Goal: Information Seeking & Learning: Learn about a topic

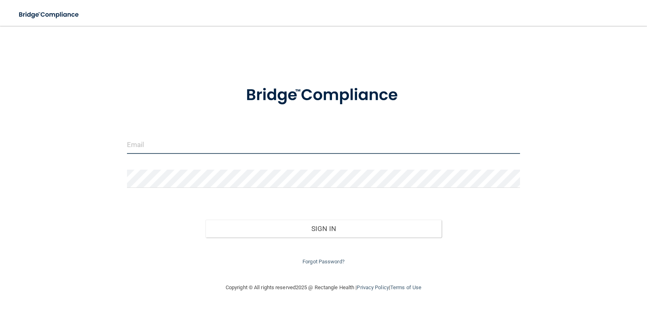
click at [265, 145] on input "email" at bounding box center [323, 145] width 393 height 18
type input "[EMAIL_ADDRESS][DOMAIN_NAME]"
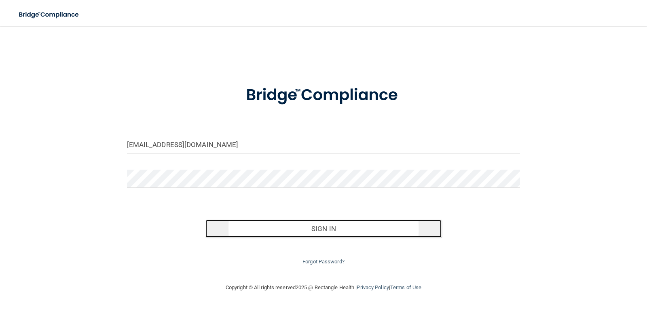
click at [281, 233] on button "Sign In" at bounding box center [323, 229] width 236 height 18
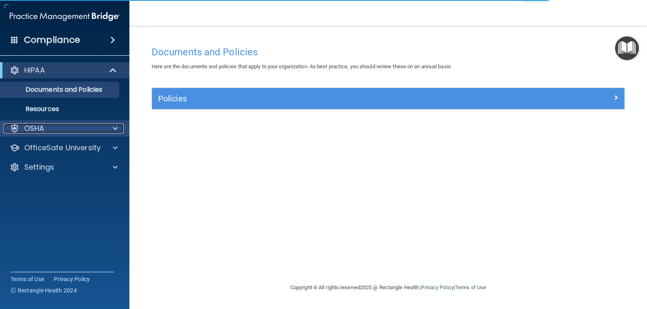
click at [80, 128] on div "OSHA" at bounding box center [54, 129] width 100 height 10
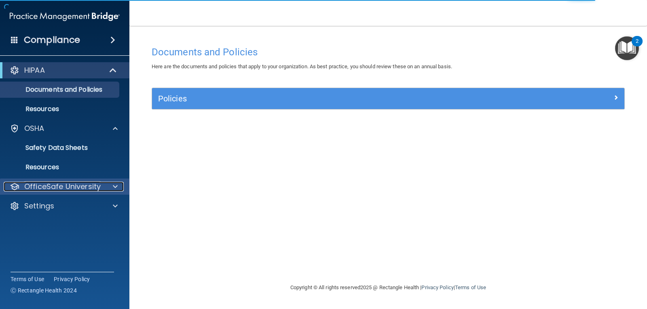
click at [79, 186] on p "OfficeSafe University" at bounding box center [62, 187] width 76 height 10
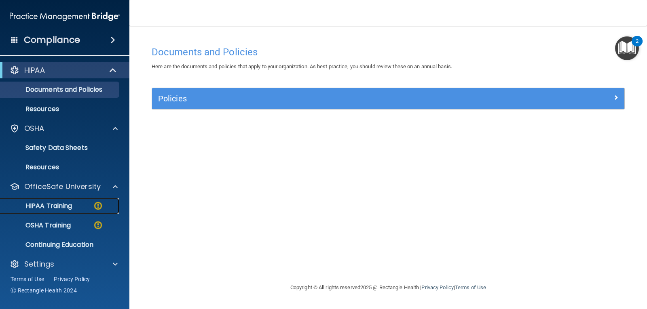
click at [83, 206] on div "HIPAA Training" at bounding box center [60, 206] width 110 height 8
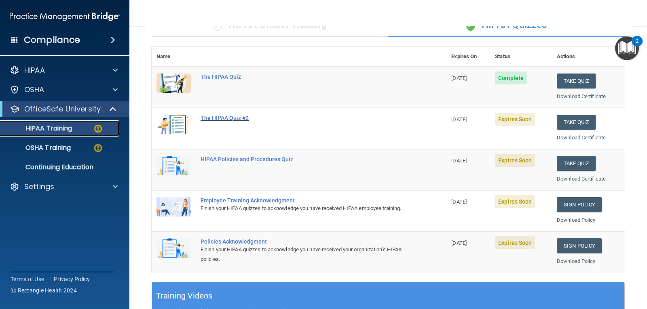
scroll to position [17, 0]
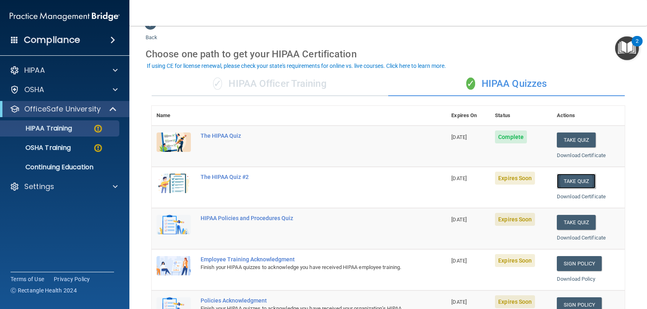
click at [564, 178] on button "Take Quiz" at bounding box center [575, 181] width 39 height 15
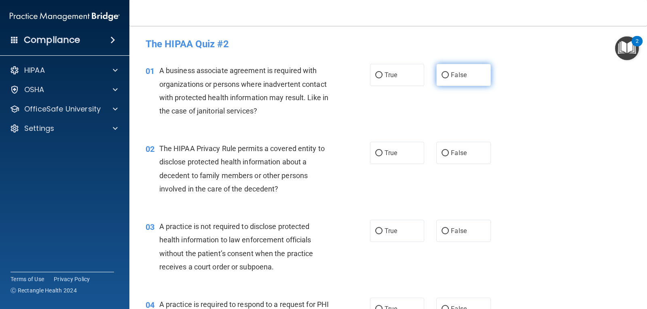
click at [442, 76] on input "False" at bounding box center [444, 75] width 7 height 6
radio input "true"
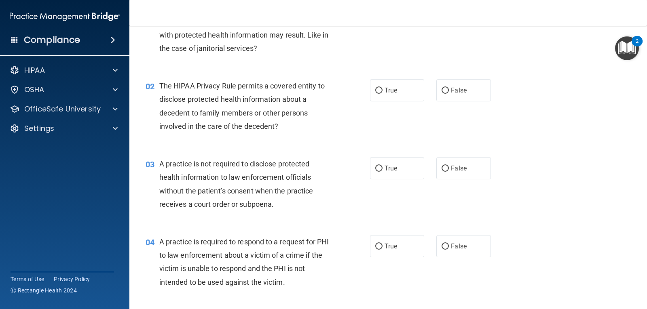
scroll to position [81, 0]
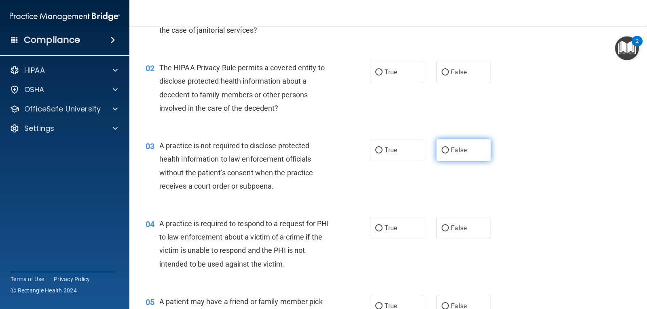
click at [445, 152] on input "False" at bounding box center [444, 150] width 7 height 6
radio input "true"
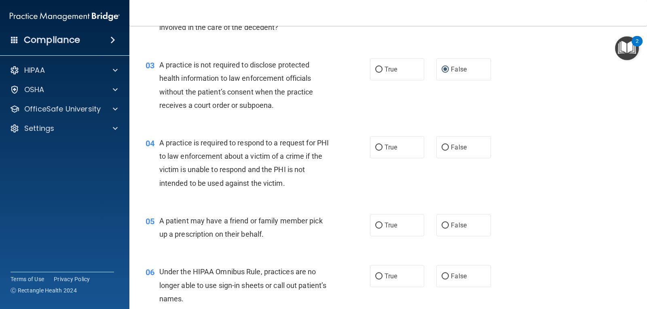
scroll to position [0, 0]
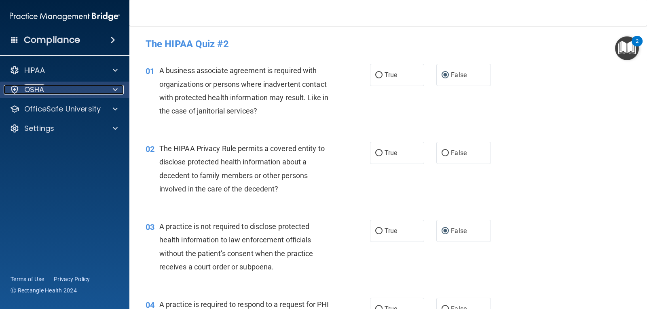
click at [39, 90] on p "OSHA" at bounding box center [34, 90] width 20 height 10
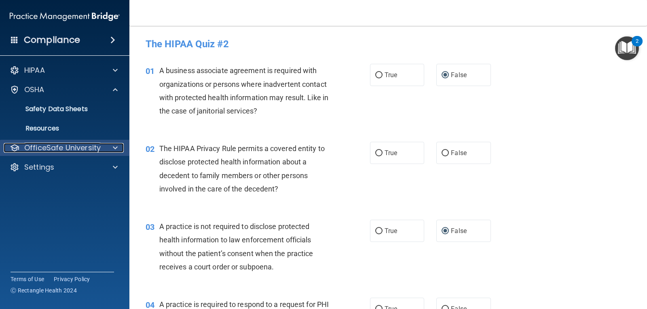
click at [65, 149] on p "OfficeSafe University" at bounding box center [62, 148] width 76 height 10
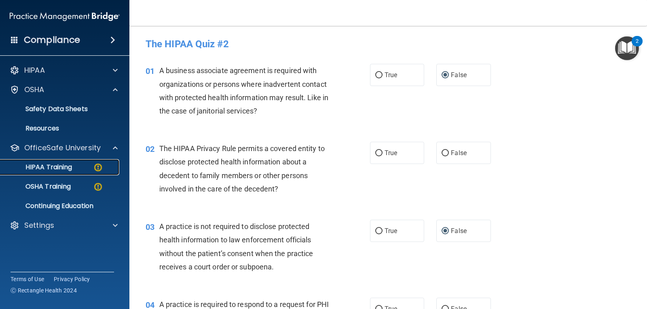
click at [70, 164] on p "HIPAA Training" at bounding box center [38, 167] width 67 height 8
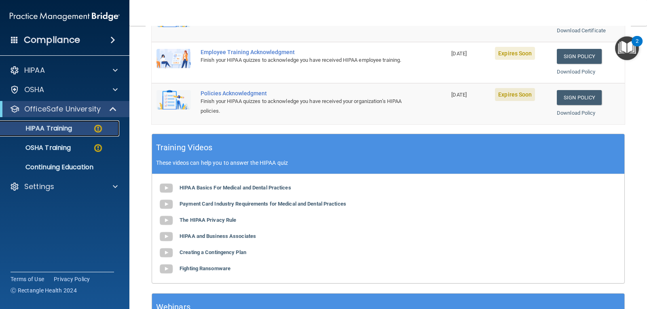
scroll to position [242, 0]
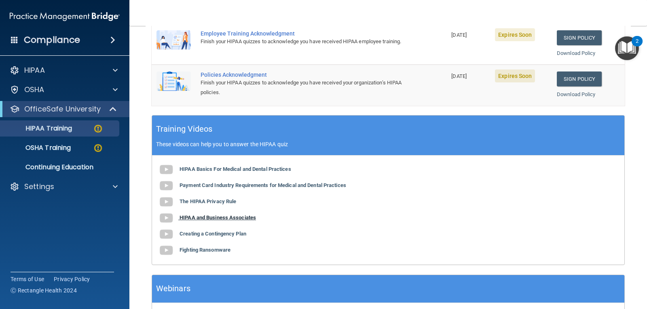
click at [199, 218] on b "HIPAA and Business Associates" at bounding box center [217, 218] width 76 height 6
click at [214, 202] on b "The HIPAA Privacy Rule" at bounding box center [207, 201] width 57 height 6
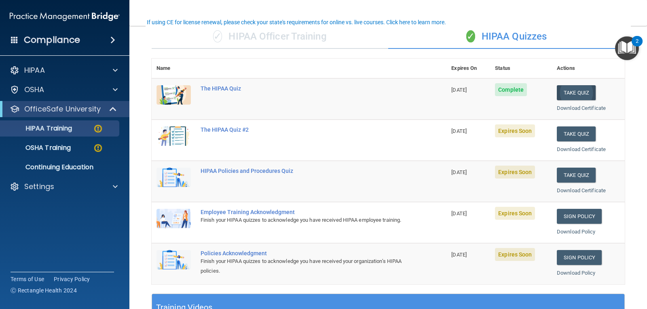
scroll to position [57, 0]
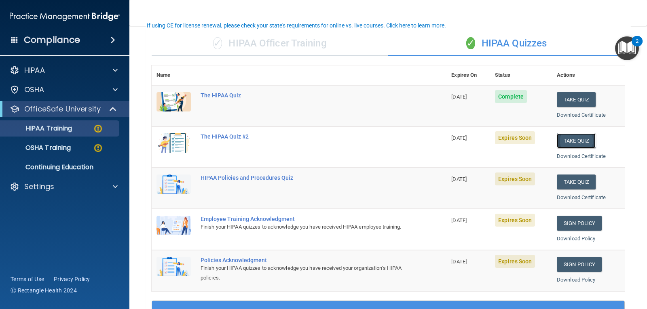
click at [568, 138] on button "Take Quiz" at bounding box center [575, 140] width 39 height 15
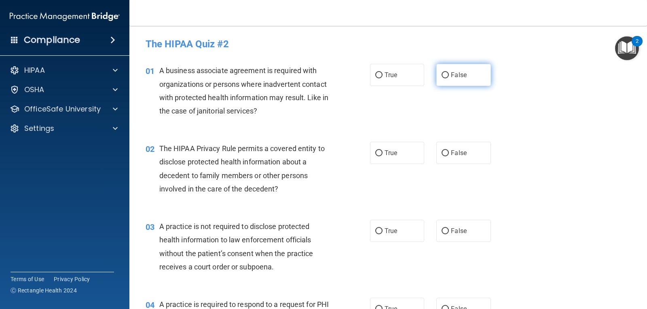
drag, startPoint x: 448, startPoint y: 76, endPoint x: 445, endPoint y: 80, distance: 4.9
click at [446, 77] on label "False" at bounding box center [463, 75] width 54 height 22
click at [446, 77] on input "False" at bounding box center [444, 75] width 7 height 6
radio input "true"
click at [380, 156] on label "True" at bounding box center [397, 153] width 54 height 22
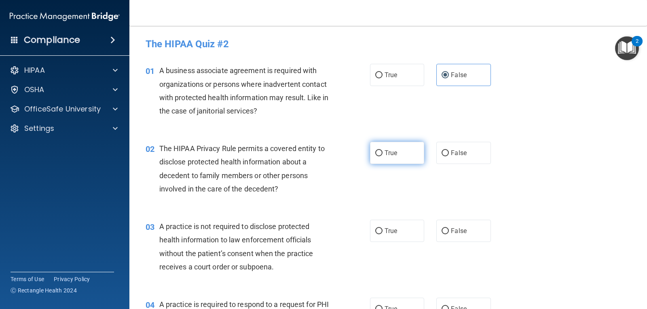
click at [380, 156] on input "True" at bounding box center [378, 153] width 7 height 6
radio input "true"
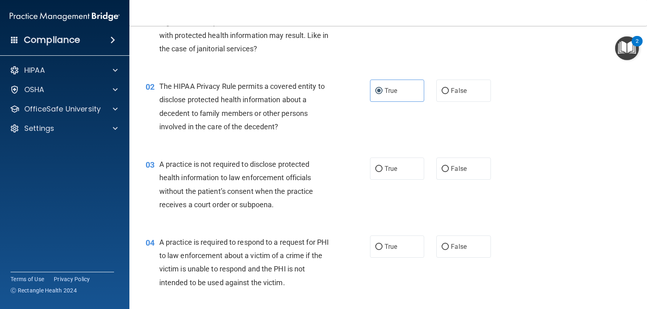
scroll to position [81, 0]
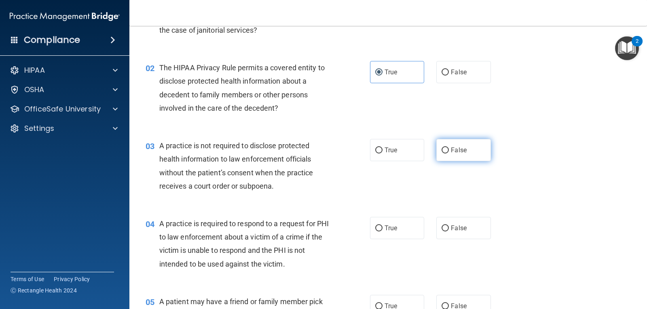
click at [451, 148] on span "False" at bounding box center [459, 150] width 16 height 8
click at [448, 148] on input "False" at bounding box center [444, 150] width 7 height 6
radio input "true"
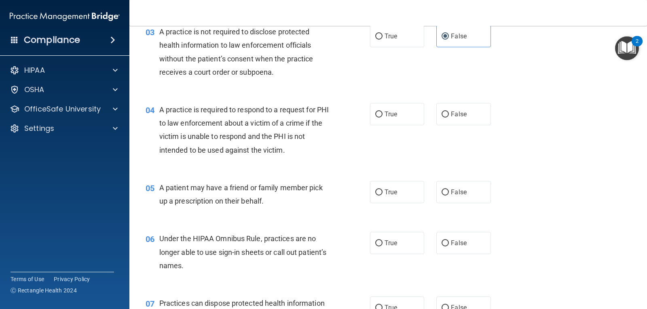
scroll to position [202, 0]
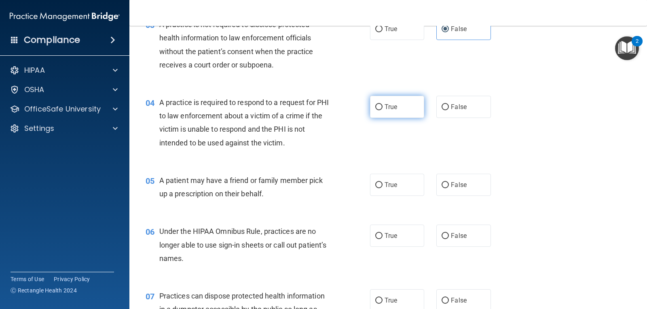
click at [376, 112] on label "True" at bounding box center [397, 107] width 54 height 22
click at [376, 110] on input "True" at bounding box center [378, 107] width 7 height 6
radio input "true"
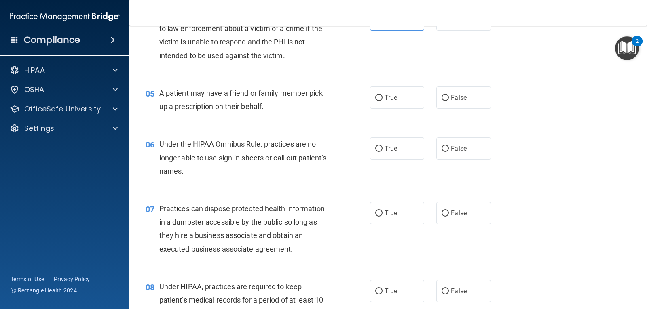
scroll to position [323, 0]
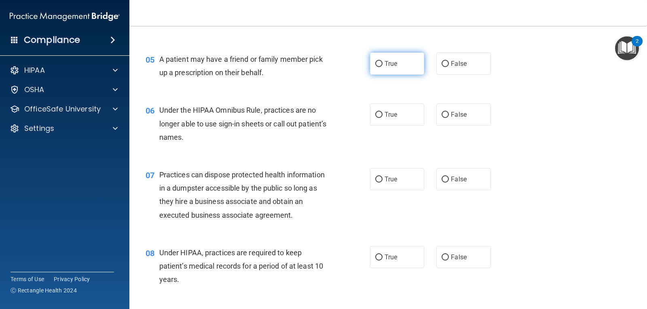
click at [377, 67] on label "True" at bounding box center [397, 64] width 54 height 22
click at [377, 67] on input "True" at bounding box center [378, 64] width 7 height 6
radio input "true"
click at [384, 118] on span "True" at bounding box center [390, 115] width 13 height 8
click at [381, 118] on input "True" at bounding box center [378, 115] width 7 height 6
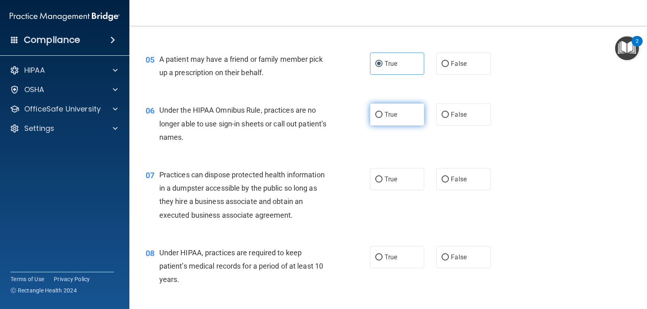
radio input "true"
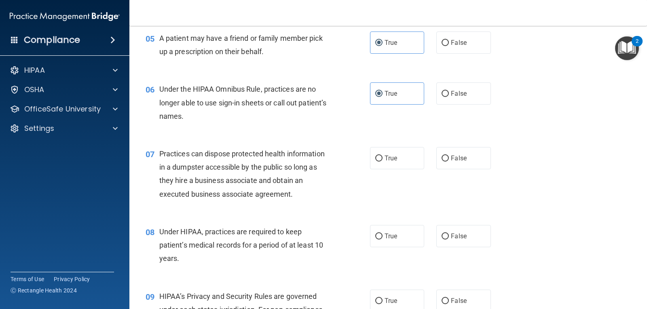
scroll to position [364, 0]
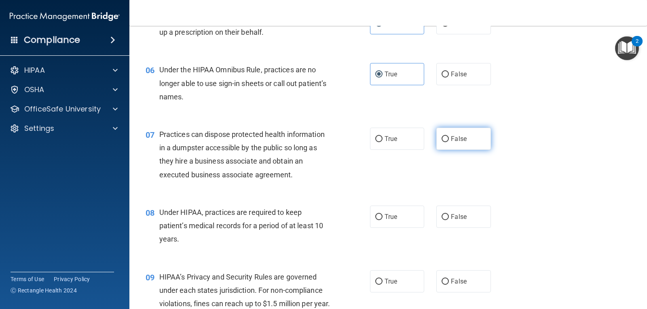
click at [446, 140] on label "False" at bounding box center [463, 139] width 54 height 22
click at [446, 140] on input "False" at bounding box center [444, 139] width 7 height 6
radio input "true"
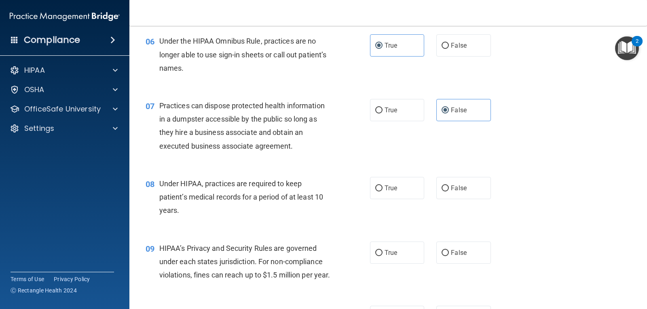
scroll to position [445, 0]
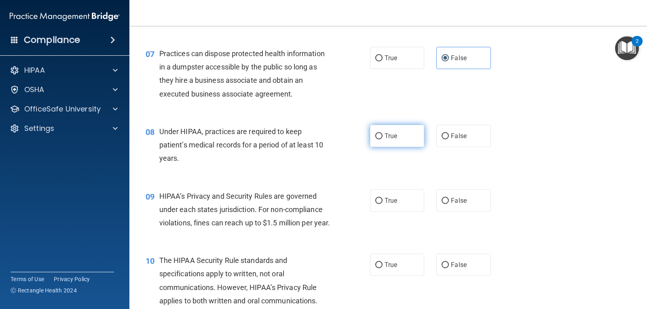
click at [393, 137] on span "True" at bounding box center [390, 136] width 13 height 8
click at [382, 137] on input "True" at bounding box center [378, 136] width 7 height 6
radio input "true"
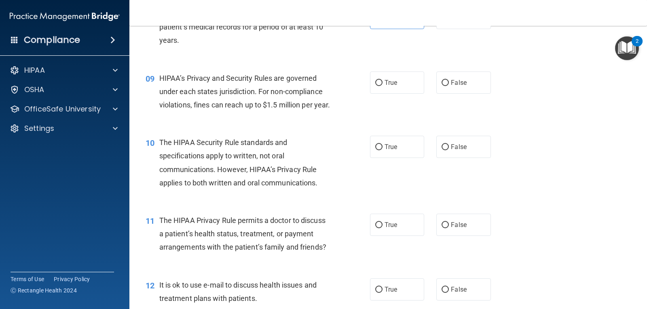
scroll to position [566, 0]
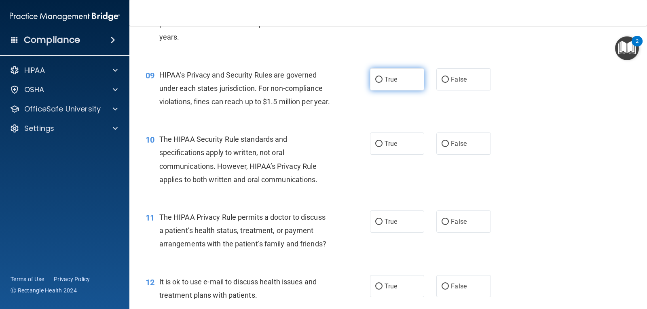
click at [377, 82] on input "True" at bounding box center [378, 80] width 7 height 6
radio input "true"
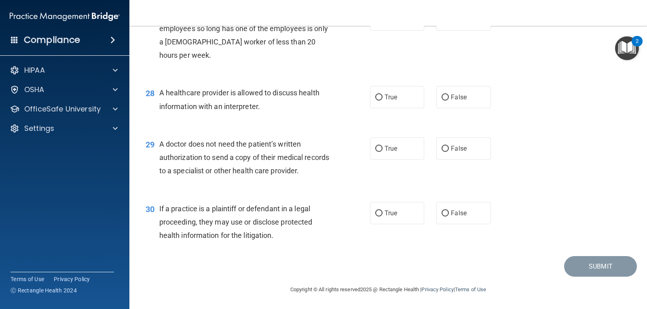
scroll to position [1840, 0]
click at [451, 212] on span "False" at bounding box center [459, 213] width 16 height 8
click at [449, 212] on input "False" at bounding box center [444, 214] width 7 height 6
radio input "true"
click at [387, 146] on span "True" at bounding box center [390, 149] width 13 height 8
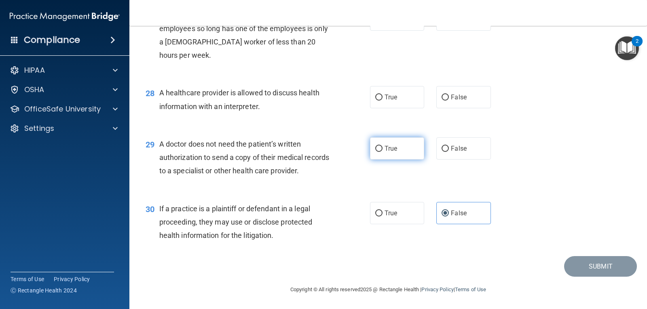
click at [382, 146] on input "True" at bounding box center [378, 149] width 7 height 6
radio input "true"
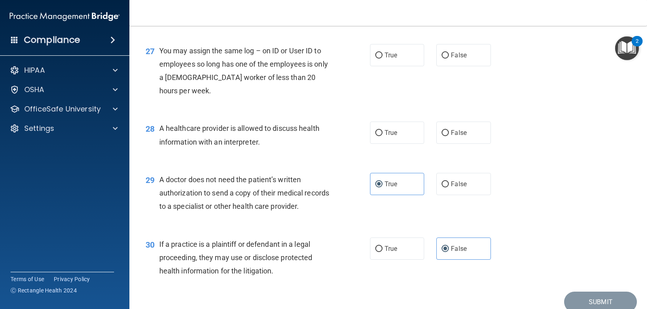
scroll to position [1759, 0]
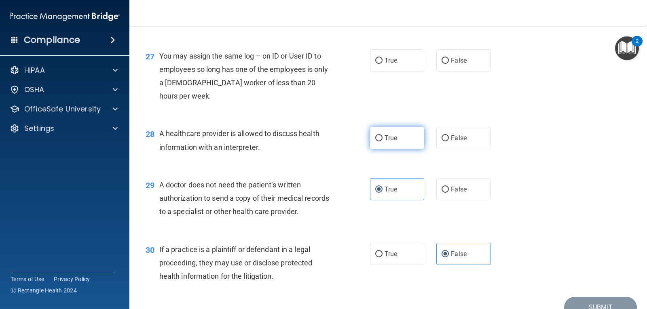
click at [377, 141] on input "True" at bounding box center [378, 138] width 7 height 6
radio input "true"
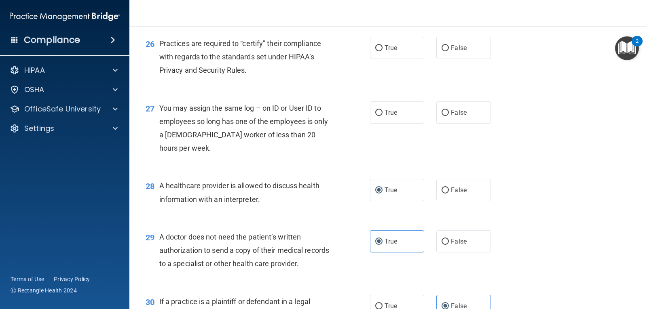
scroll to position [1679, 0]
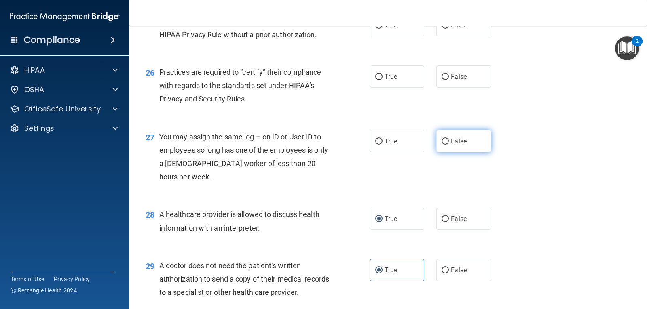
click at [451, 145] on span "False" at bounding box center [459, 141] width 16 height 8
click at [448, 145] on input "False" at bounding box center [444, 142] width 7 height 6
radio input "true"
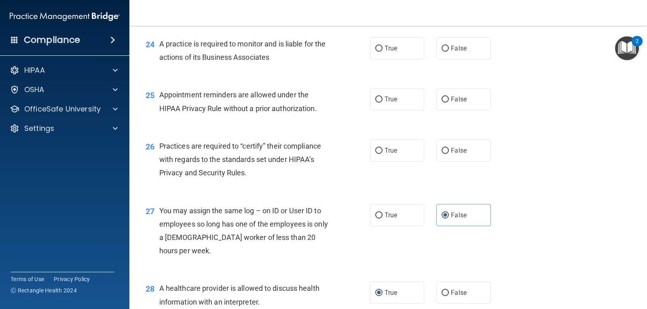
scroll to position [1598, 0]
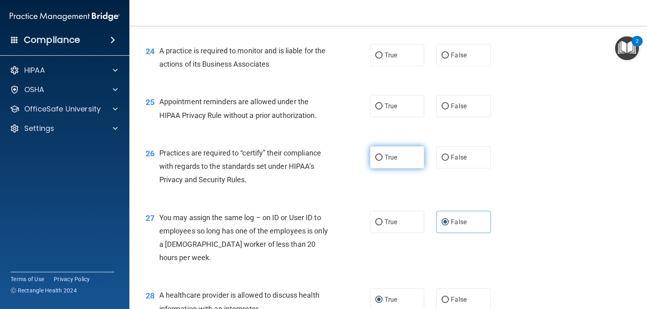
click at [385, 161] on span "True" at bounding box center [390, 158] width 13 height 8
click at [382, 161] on input "True" at bounding box center [378, 158] width 7 height 6
radio input "true"
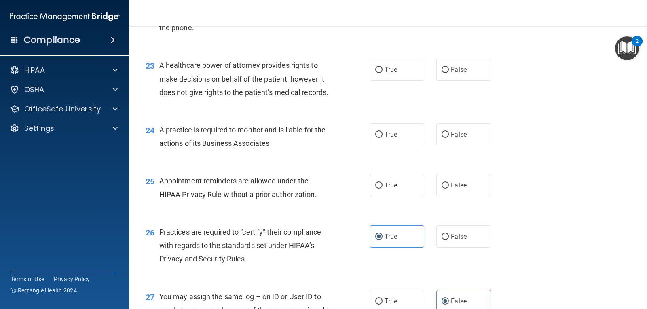
scroll to position [1517, 0]
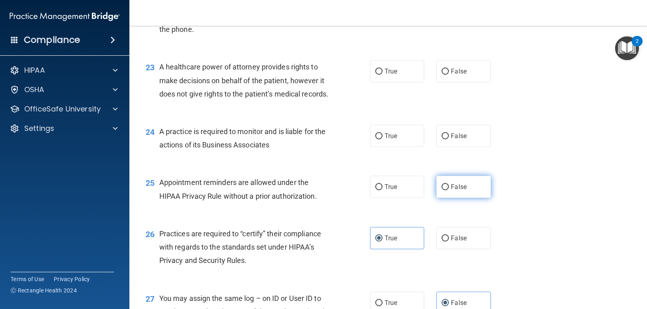
click at [447, 198] on label "False" at bounding box center [463, 187] width 54 height 22
click at [447, 190] on input "False" at bounding box center [444, 187] width 7 height 6
radio input "true"
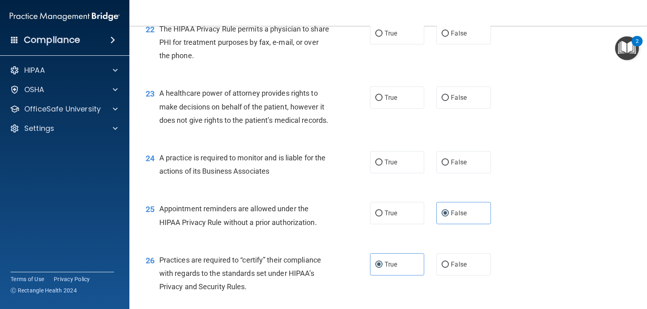
scroll to position [1477, 0]
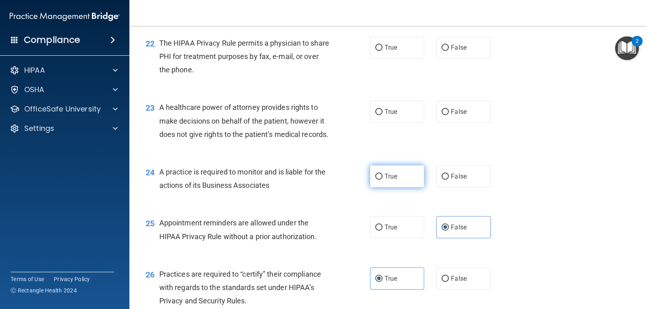
click at [370, 188] on label "True" at bounding box center [397, 176] width 54 height 22
click at [375, 180] on input "True" at bounding box center [378, 177] width 7 height 6
radio input "true"
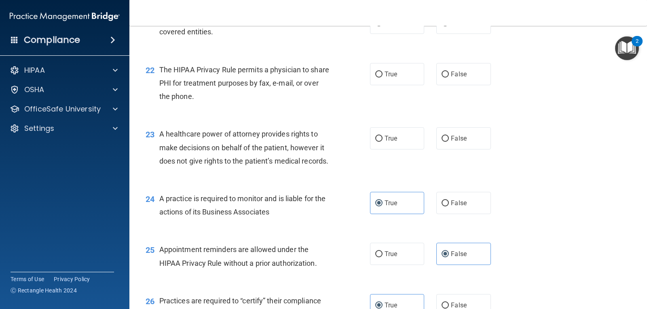
scroll to position [1396, 0]
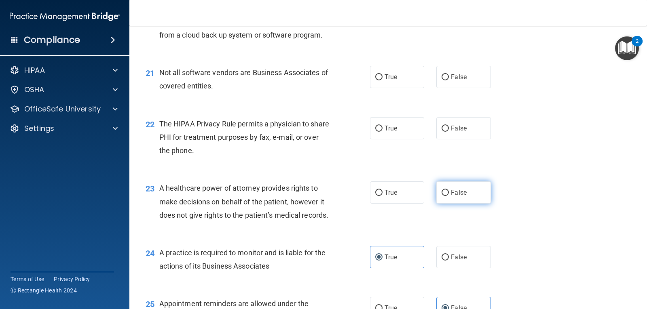
click at [444, 196] on input "False" at bounding box center [444, 193] width 7 height 6
radio input "true"
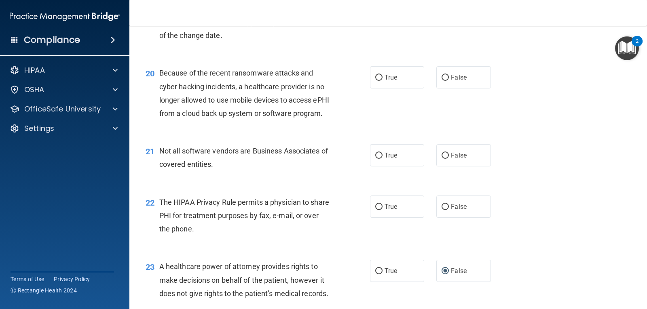
scroll to position [1315, 0]
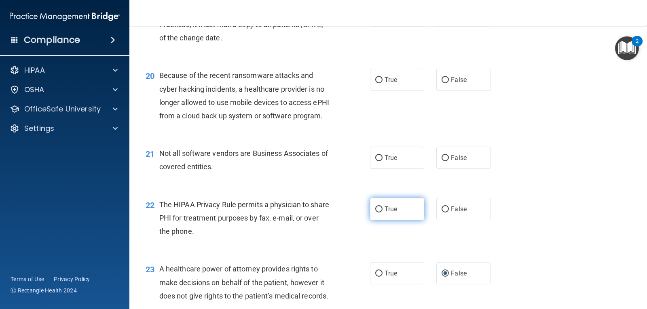
click at [384, 213] on span "True" at bounding box center [390, 209] width 13 height 8
click at [382, 213] on input "True" at bounding box center [378, 209] width 7 height 6
radio input "true"
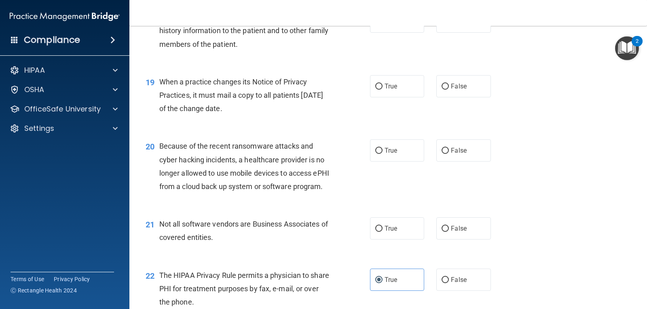
scroll to position [1234, 0]
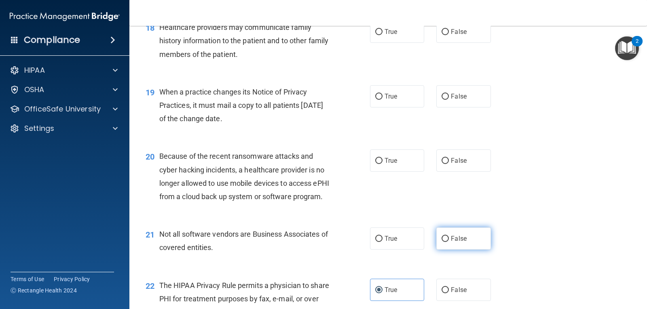
click at [444, 250] on label "False" at bounding box center [463, 239] width 54 height 22
click at [444, 242] on input "False" at bounding box center [444, 239] width 7 height 6
radio input "true"
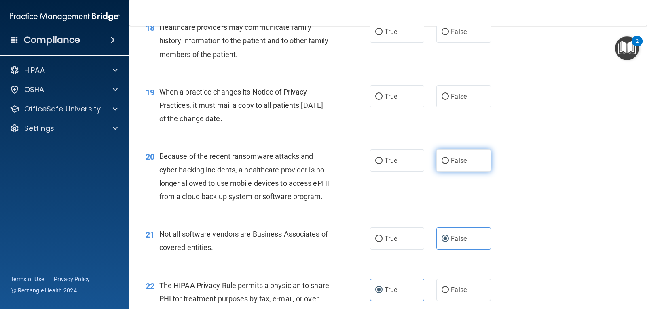
click at [442, 164] on input "False" at bounding box center [444, 161] width 7 height 6
radio input "true"
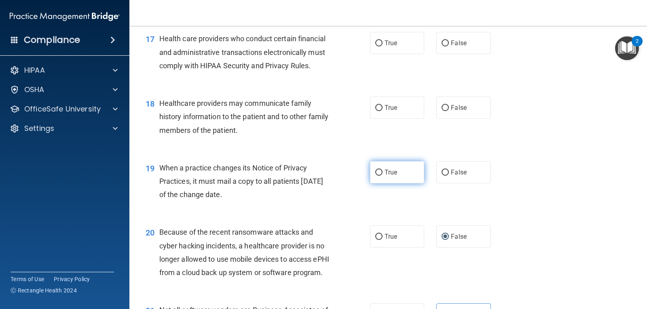
scroll to position [1153, 0]
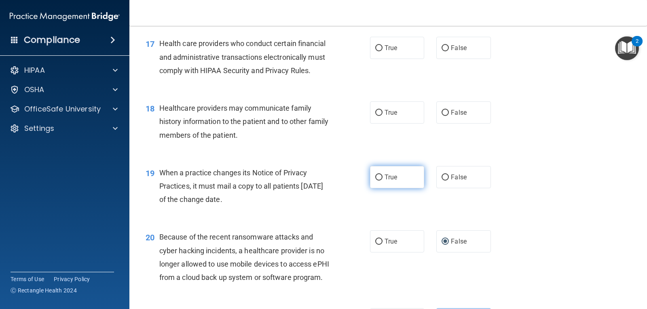
click at [377, 188] on label "True" at bounding box center [397, 177] width 54 height 22
click at [377, 181] on input "True" at bounding box center [378, 178] width 7 height 6
radio input "true"
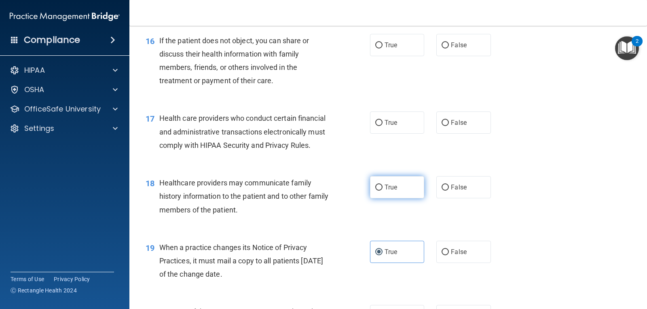
scroll to position [1072, 0]
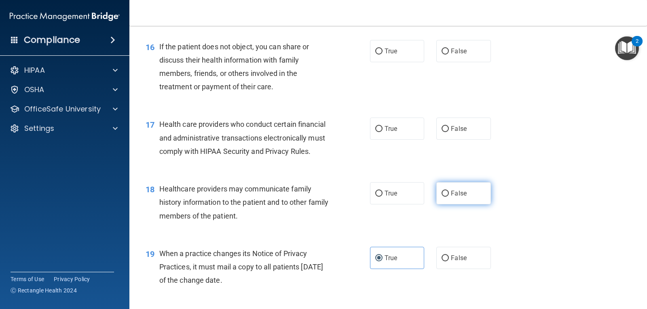
click at [445, 204] on label "False" at bounding box center [463, 193] width 54 height 22
click at [445, 197] on input "False" at bounding box center [444, 194] width 7 height 6
radio input "true"
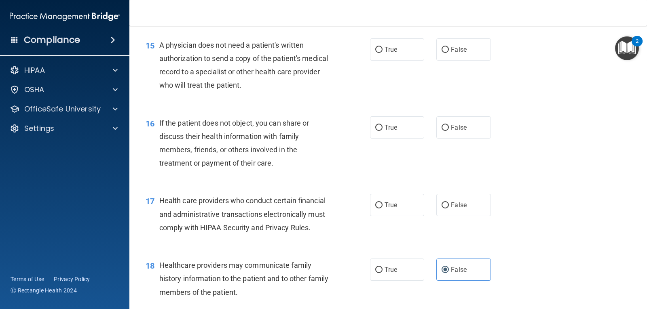
scroll to position [992, 0]
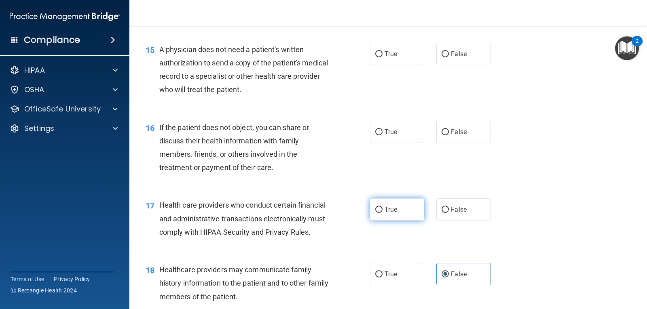
click at [386, 213] on span "True" at bounding box center [390, 210] width 13 height 8
click at [382, 213] on input "True" at bounding box center [378, 210] width 7 height 6
radio input "true"
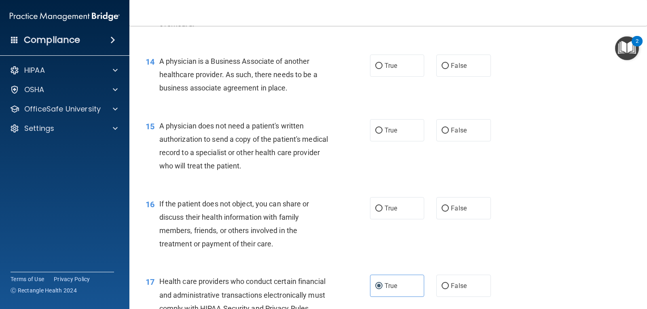
scroll to position [911, 0]
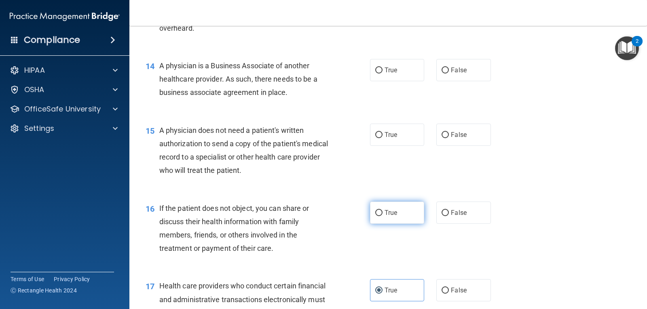
click at [381, 224] on label "True" at bounding box center [397, 213] width 54 height 22
click at [381, 216] on input "True" at bounding box center [378, 213] width 7 height 6
radio input "true"
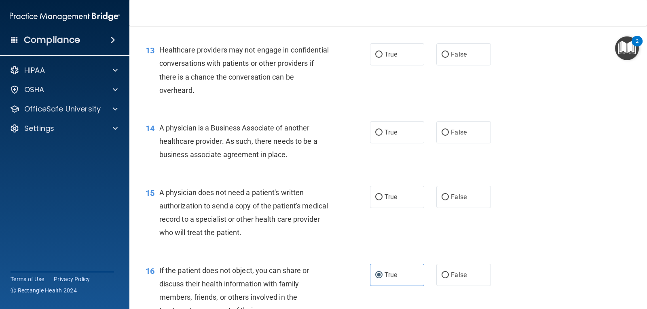
scroll to position [830, 0]
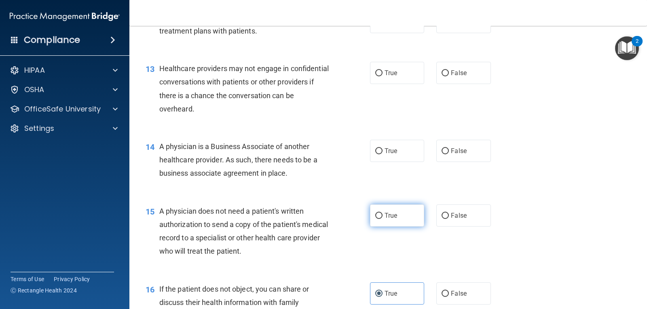
click at [381, 227] on label "True" at bounding box center [397, 215] width 54 height 22
click at [381, 219] on input "True" at bounding box center [378, 216] width 7 height 6
radio input "true"
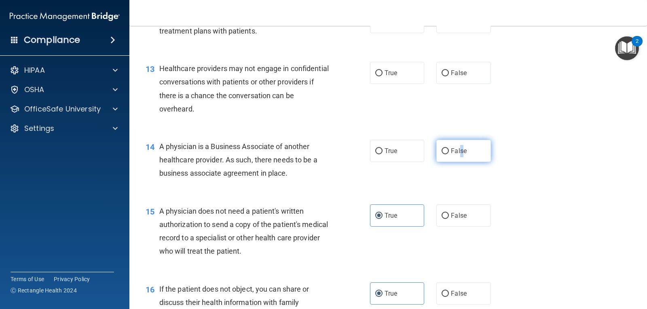
click at [457, 155] on span "False" at bounding box center [459, 151] width 16 height 8
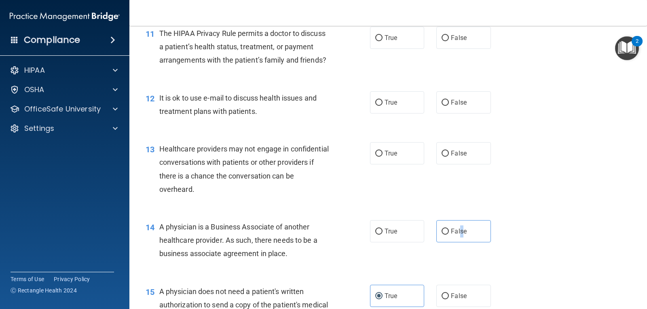
scroll to position [749, 0]
click at [390, 158] on span "True" at bounding box center [390, 154] width 13 height 8
click at [382, 157] on input "True" at bounding box center [378, 154] width 7 height 6
radio input "true"
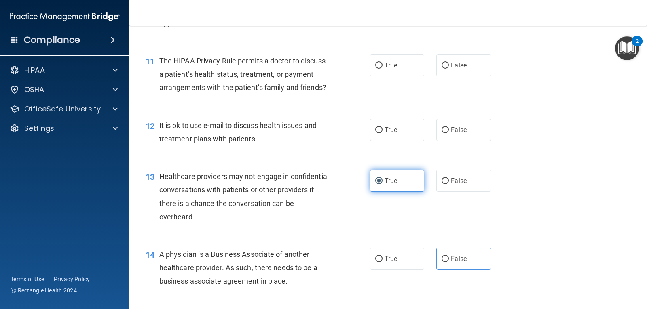
scroll to position [668, 0]
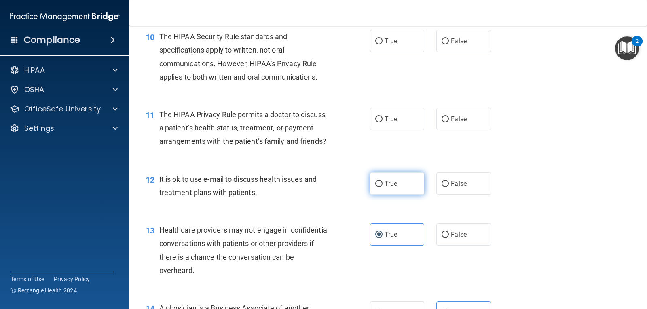
click at [408, 195] on label "True" at bounding box center [397, 184] width 54 height 22
click at [382, 187] on input "True" at bounding box center [378, 184] width 7 height 6
radio input "true"
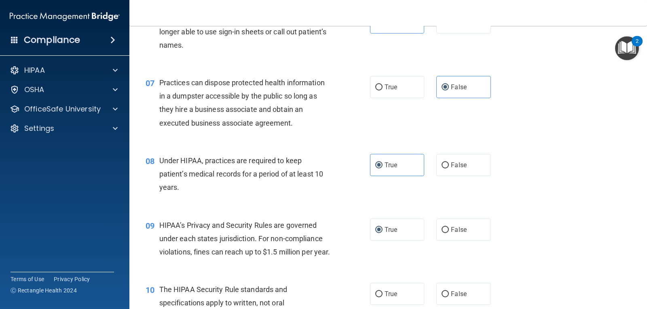
scroll to position [507, 0]
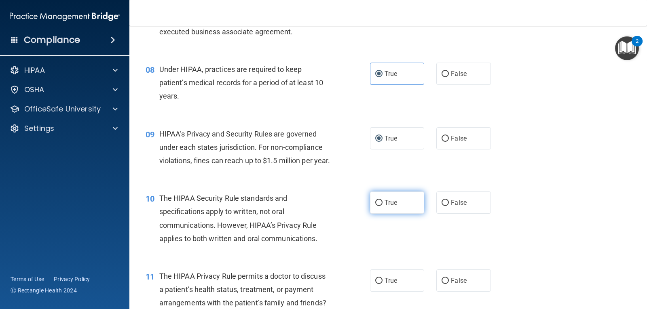
click at [383, 214] on label "True" at bounding box center [397, 203] width 54 height 22
click at [382, 206] on input "True" at bounding box center [378, 203] width 7 height 6
radio input "true"
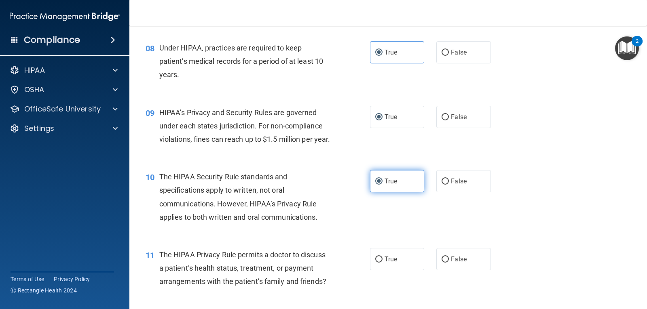
scroll to position [588, 0]
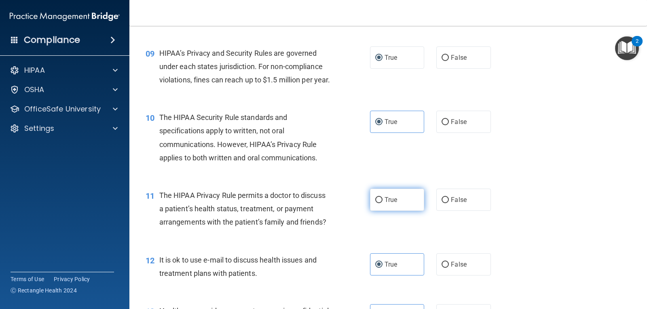
click at [402, 211] on label "True" at bounding box center [397, 200] width 54 height 22
click at [382, 203] on input "True" at bounding box center [378, 200] width 7 height 6
radio input "true"
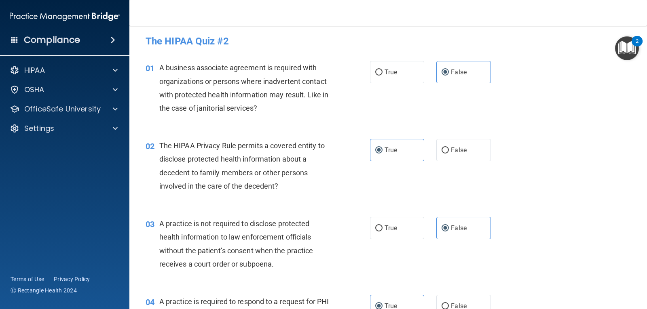
scroll to position [0, 0]
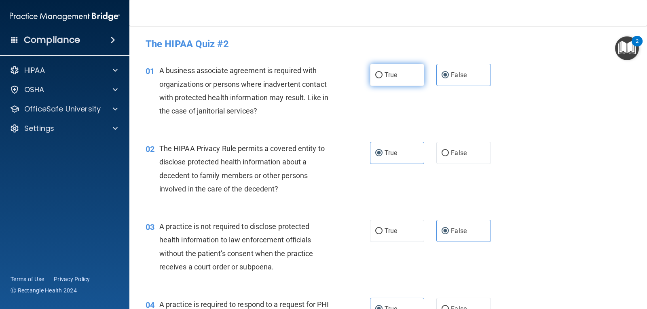
click at [381, 74] on label "True" at bounding box center [397, 75] width 54 height 22
click at [381, 74] on input "True" at bounding box center [378, 75] width 7 height 6
radio input "true"
click at [451, 77] on span "False" at bounding box center [459, 75] width 16 height 8
click at [448, 77] on input "False" at bounding box center [444, 75] width 7 height 6
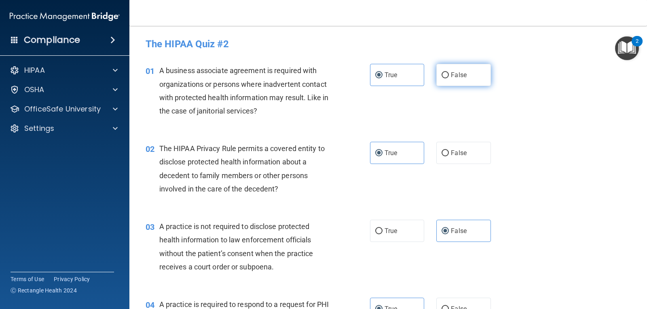
radio input "true"
radio input "false"
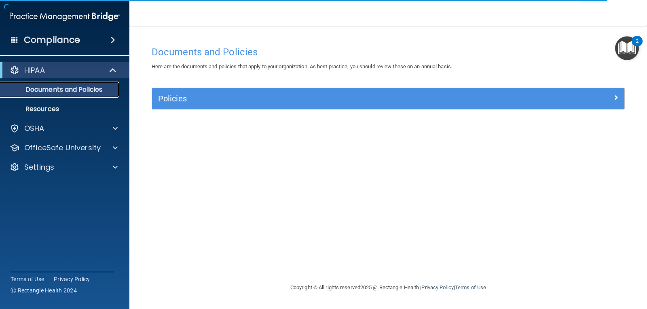
click at [92, 89] on p "Documents and Policies" at bounding box center [60, 90] width 110 height 8
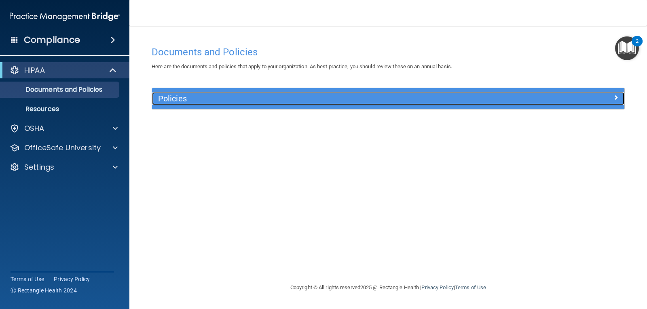
click at [619, 99] on div at bounding box center [565, 97] width 118 height 10
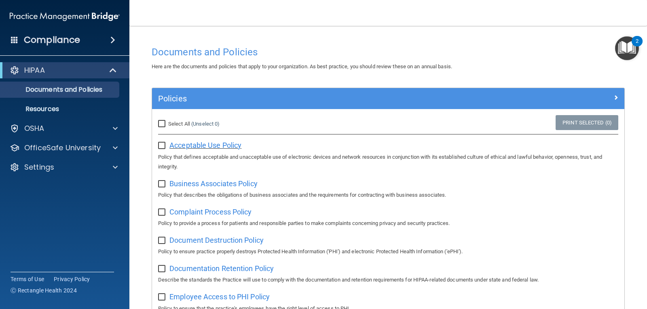
click at [232, 148] on span "Acceptable Use Policy" at bounding box center [205, 145] width 72 height 8
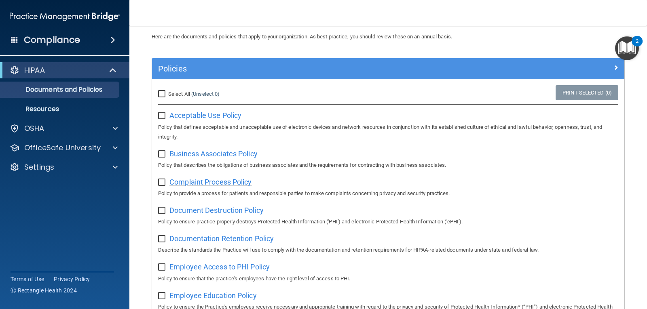
scroll to position [283, 0]
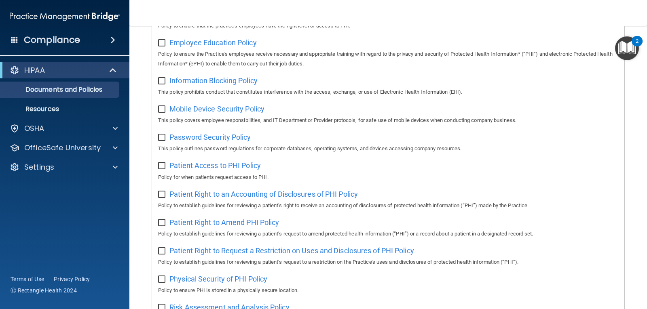
click at [282, 204] on div "Patient Right to an Accounting of Disclosures of PHI Policy Policy to establish…" at bounding box center [388, 199] width 460 height 23
click at [282, 198] on span "Patient Right to an Accounting of Disclosures of PHI Policy" at bounding box center [263, 194] width 188 height 8
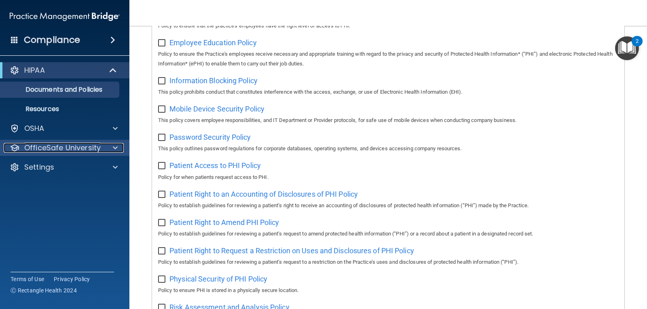
click at [70, 146] on p "OfficeSafe University" at bounding box center [62, 148] width 76 height 10
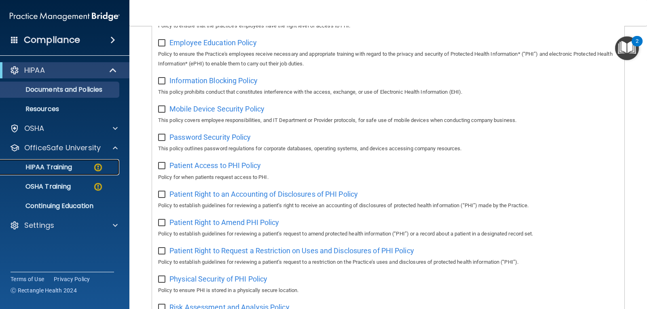
click at [81, 166] on div "HIPAA Training" at bounding box center [60, 167] width 110 height 8
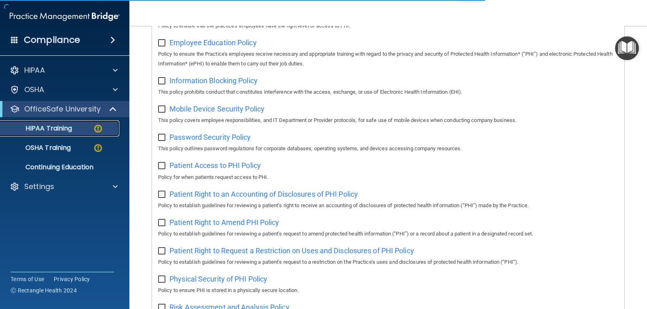
scroll to position [299, 0]
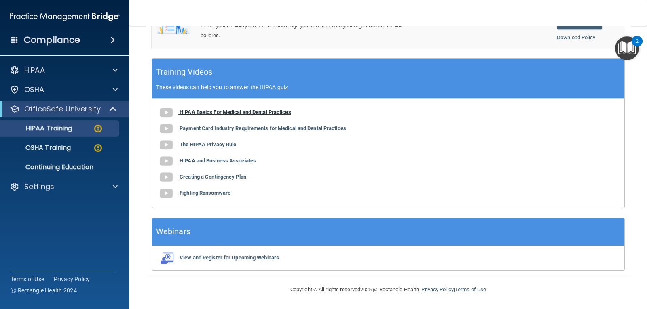
click at [253, 115] on b "HIPAA Basics For Medical and Dental Practices" at bounding box center [235, 112] width 112 height 6
click at [221, 177] on b "Creating a Contingency Plan" at bounding box center [212, 177] width 67 height 6
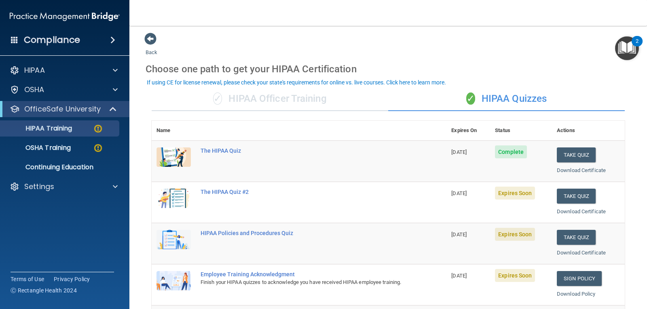
scroll to position [0, 0]
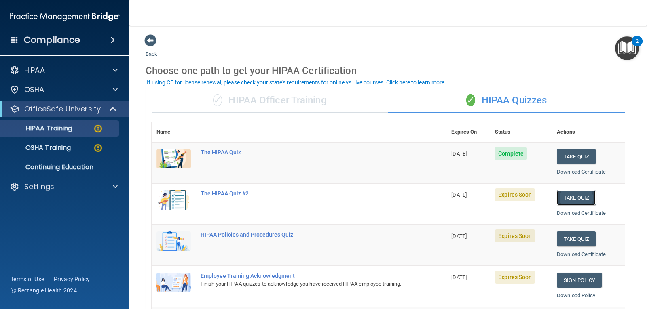
click at [567, 198] on button "Take Quiz" at bounding box center [575, 197] width 39 height 15
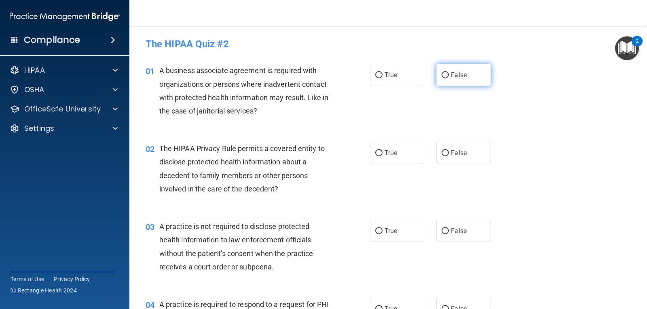
click at [456, 76] on span "False" at bounding box center [459, 75] width 16 height 8
click at [449, 76] on input "False" at bounding box center [444, 75] width 7 height 6
radio input "true"
click at [371, 154] on label "True" at bounding box center [397, 153] width 54 height 22
click at [375, 154] on input "True" at bounding box center [378, 153] width 7 height 6
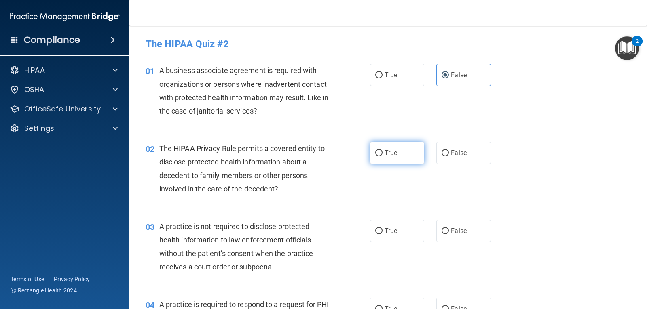
radio input "true"
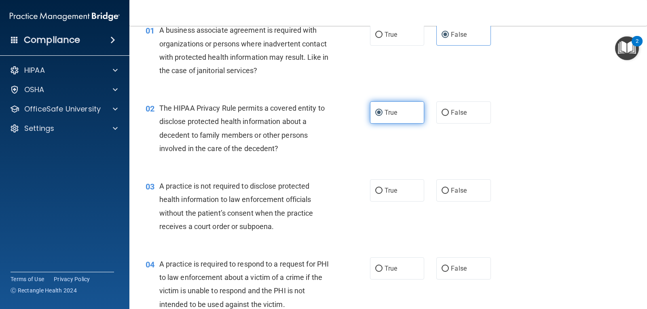
scroll to position [81, 0]
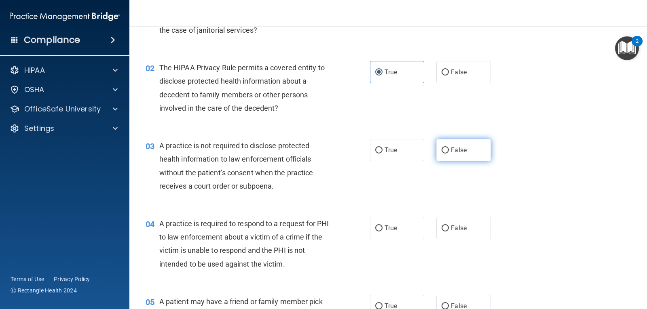
click at [471, 149] on label "False" at bounding box center [463, 150] width 54 height 22
click at [449, 149] on input "False" at bounding box center [444, 150] width 7 height 6
radio input "true"
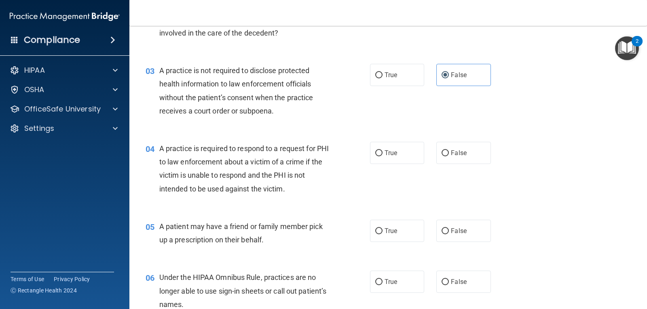
scroll to position [162, 0]
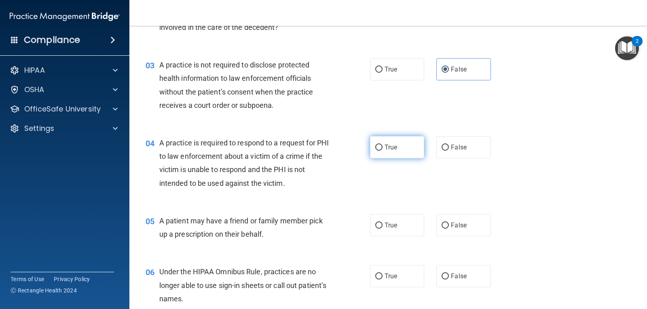
click at [398, 147] on label "True" at bounding box center [397, 147] width 54 height 22
click at [382, 147] on input "True" at bounding box center [378, 148] width 7 height 6
radio input "true"
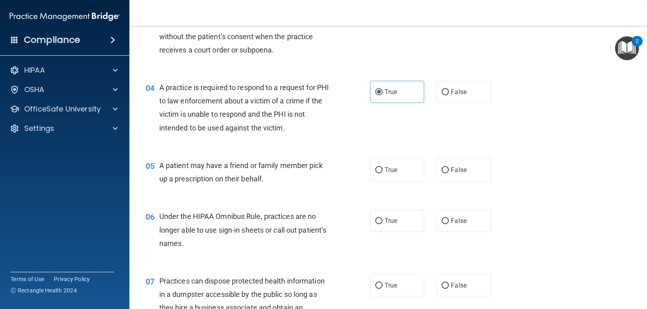
scroll to position [242, 0]
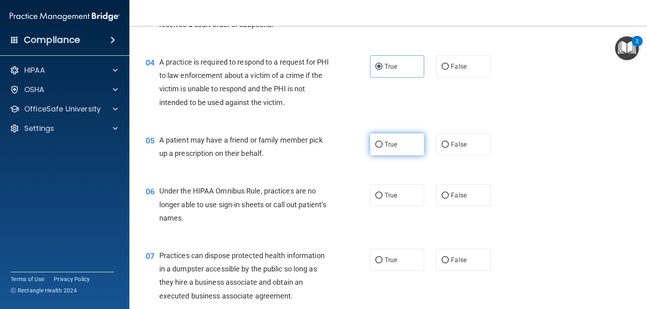
click at [380, 145] on label "True" at bounding box center [397, 144] width 54 height 22
click at [380, 145] on input "True" at bounding box center [378, 145] width 7 height 6
radio input "true"
click at [396, 195] on label "True" at bounding box center [397, 195] width 54 height 22
click at [382, 195] on input "True" at bounding box center [378, 196] width 7 height 6
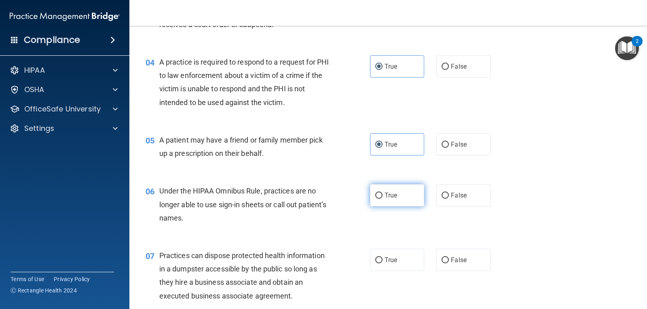
radio input "true"
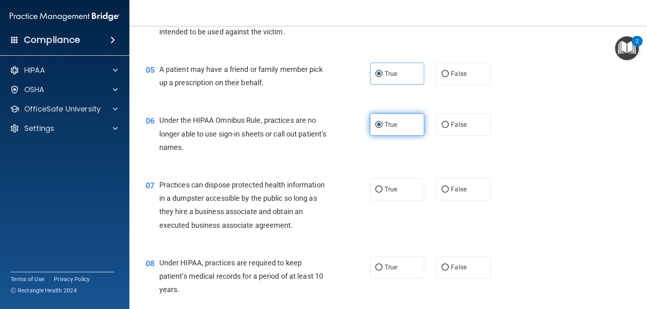
scroll to position [323, 0]
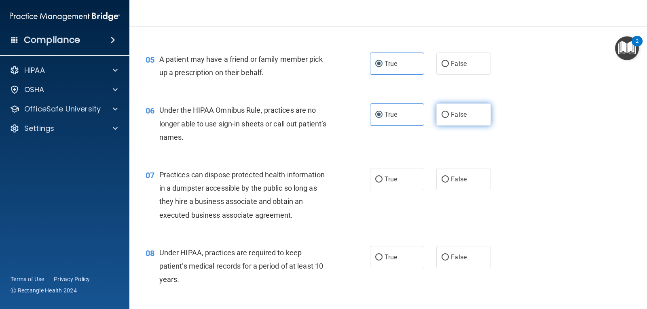
click at [447, 116] on label "False" at bounding box center [463, 114] width 54 height 22
click at [447, 116] on input "False" at bounding box center [444, 115] width 7 height 6
radio input "true"
radio input "false"
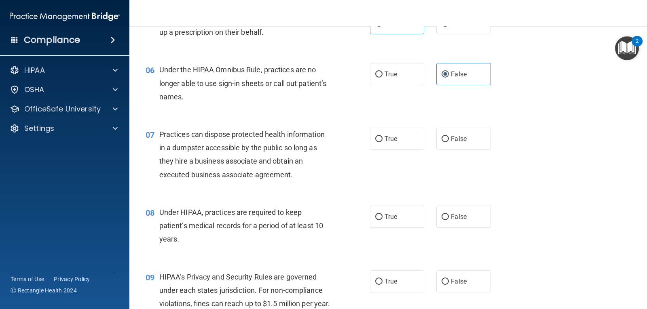
scroll to position [404, 0]
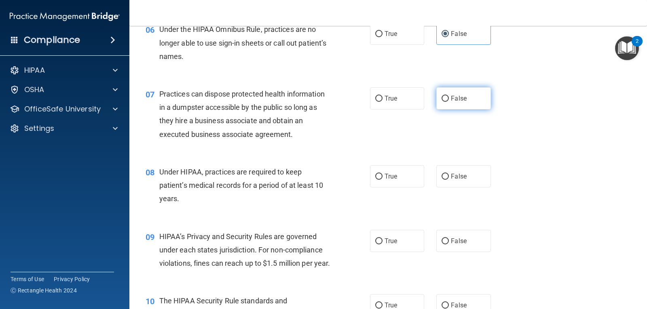
click at [458, 98] on span "False" at bounding box center [459, 99] width 16 height 8
click at [449, 98] on input "False" at bounding box center [444, 99] width 7 height 6
radio input "true"
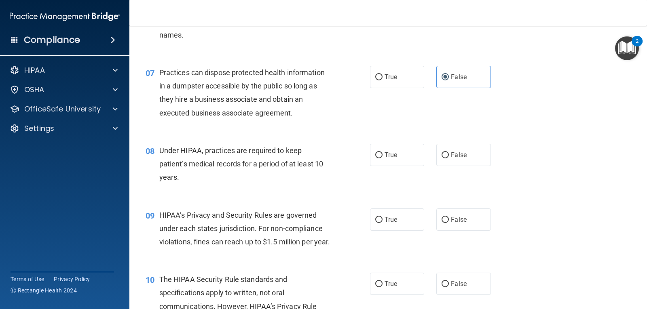
scroll to position [445, 0]
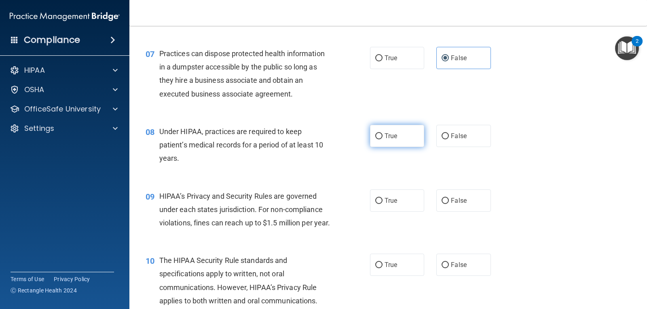
click at [394, 132] on label "True" at bounding box center [397, 136] width 54 height 22
click at [382, 133] on input "True" at bounding box center [378, 136] width 7 height 6
radio input "true"
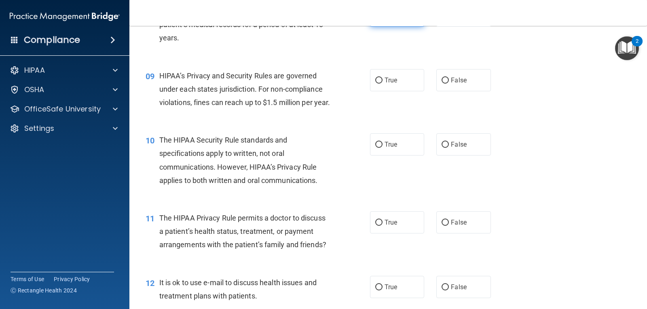
scroll to position [566, 0]
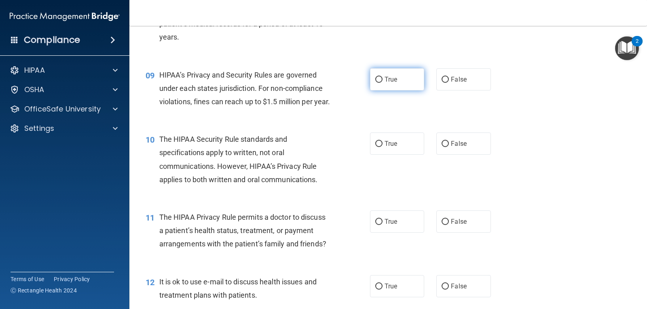
click at [391, 81] on span "True" at bounding box center [390, 80] width 13 height 8
click at [382, 81] on input "True" at bounding box center [378, 80] width 7 height 6
radio input "true"
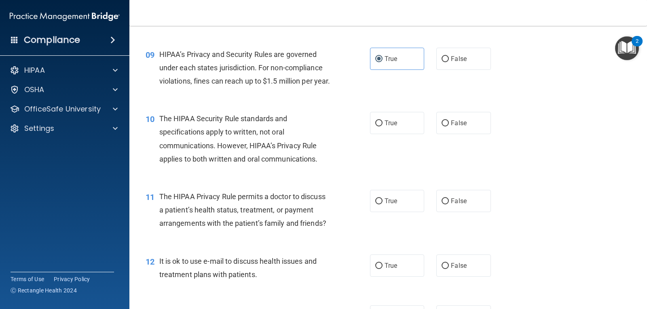
scroll to position [606, 0]
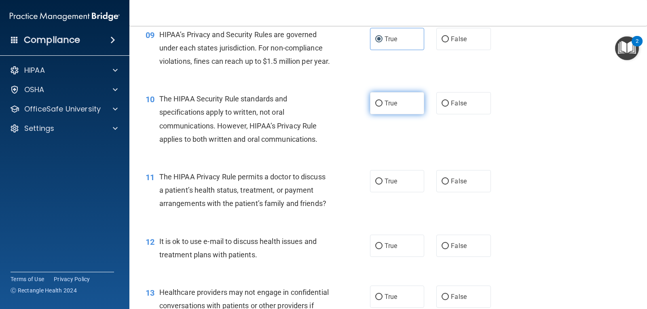
click at [409, 114] on label "True" at bounding box center [397, 103] width 54 height 22
click at [382, 107] on input "True" at bounding box center [378, 104] width 7 height 6
radio input "true"
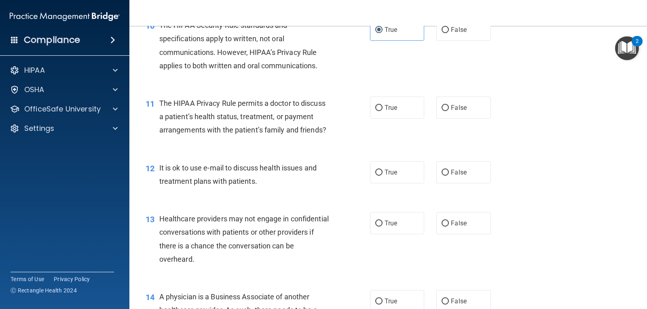
scroll to position [687, 0]
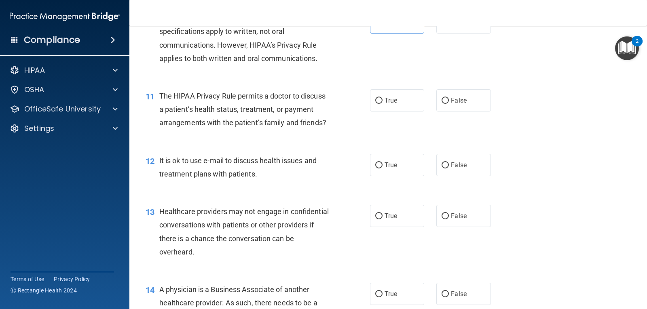
drag, startPoint x: 449, startPoint y: 115, endPoint x: 428, endPoint y: 122, distance: 21.6
click at [446, 112] on label "False" at bounding box center [463, 100] width 54 height 22
click at [446, 104] on input "False" at bounding box center [444, 101] width 7 height 6
radio input "true"
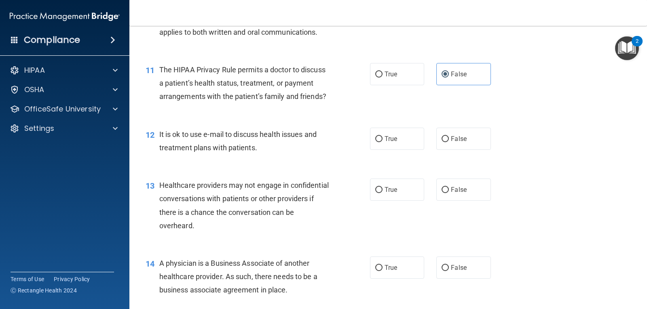
scroll to position [727, 0]
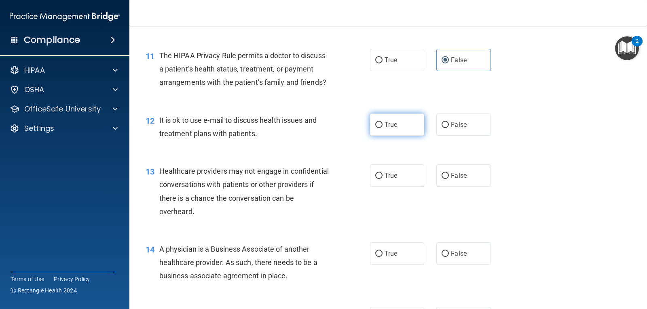
click at [390, 132] on label "True" at bounding box center [397, 125] width 54 height 22
click at [382, 128] on input "True" at bounding box center [378, 125] width 7 height 6
radio input "true"
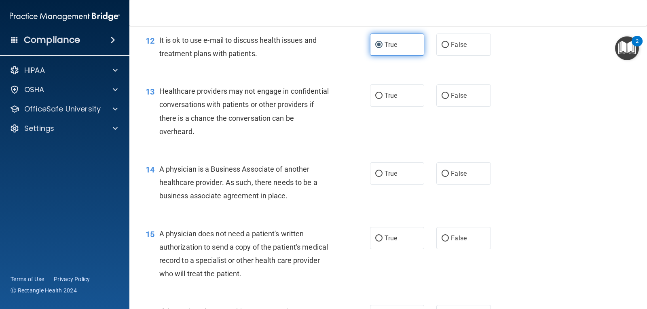
scroll to position [808, 0]
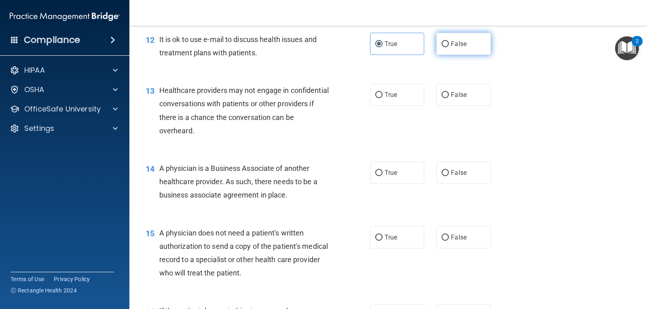
click at [455, 48] on span "False" at bounding box center [459, 44] width 16 height 8
click at [449, 47] on input "False" at bounding box center [444, 44] width 7 height 6
radio input "true"
radio input "false"
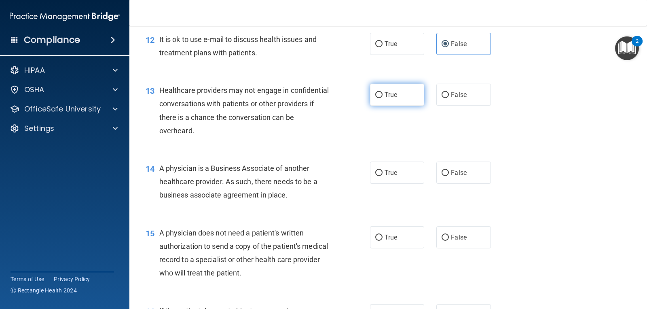
click at [396, 106] on label "True" at bounding box center [397, 95] width 54 height 22
click at [382, 98] on input "True" at bounding box center [378, 95] width 7 height 6
radio input "true"
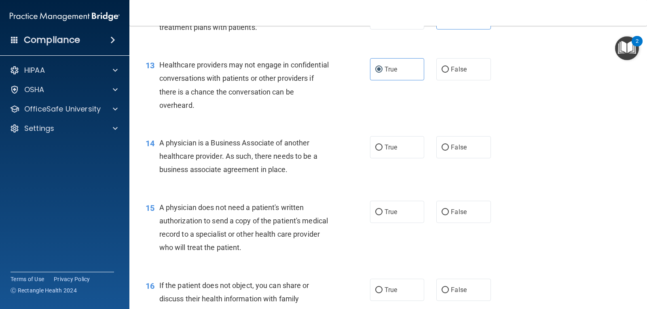
scroll to position [889, 0]
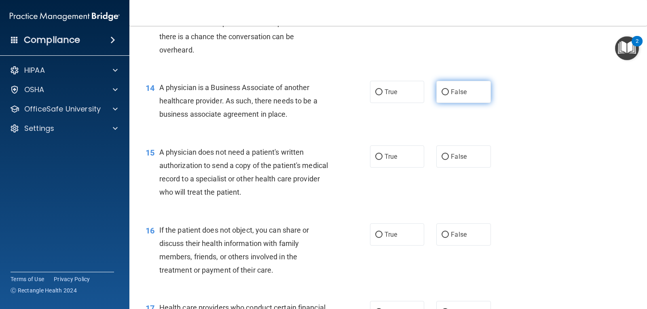
drag, startPoint x: 465, startPoint y: 108, endPoint x: 443, endPoint y: 112, distance: 21.9
click at [461, 103] on label "False" at bounding box center [463, 92] width 54 height 22
click at [449, 95] on input "False" at bounding box center [444, 92] width 7 height 6
radio input "true"
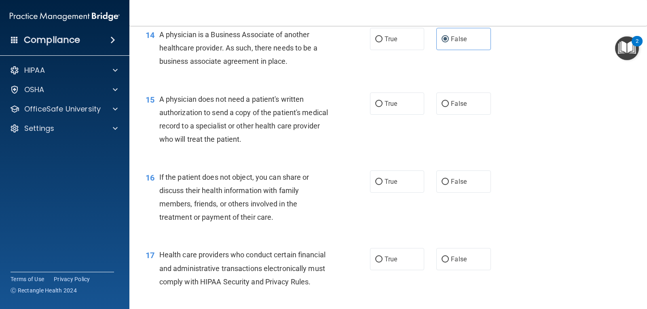
scroll to position [970, 0]
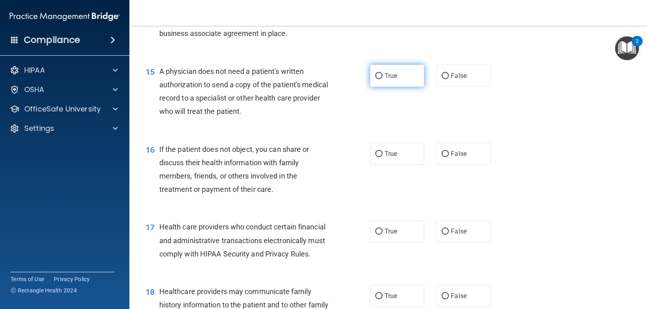
click at [390, 87] on label "True" at bounding box center [397, 76] width 54 height 22
click at [382, 79] on input "True" at bounding box center [378, 76] width 7 height 6
radio input "true"
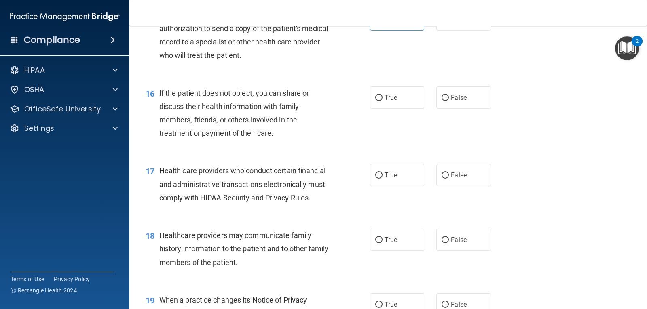
scroll to position [1051, 0]
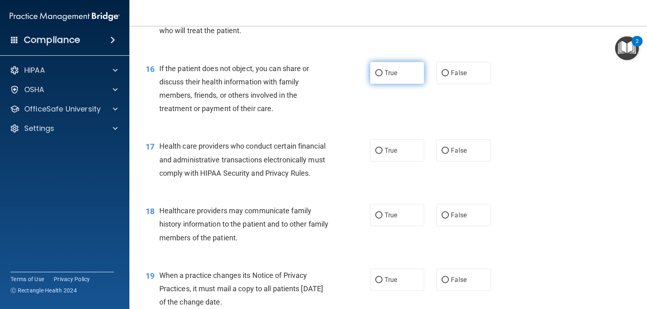
click at [376, 76] on input "True" at bounding box center [378, 73] width 7 height 6
radio input "true"
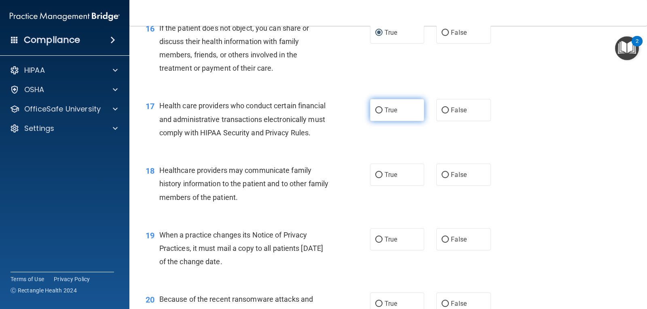
click at [386, 120] on label "True" at bounding box center [397, 110] width 54 height 22
click at [382, 114] on input "True" at bounding box center [378, 110] width 7 height 6
radio input "true"
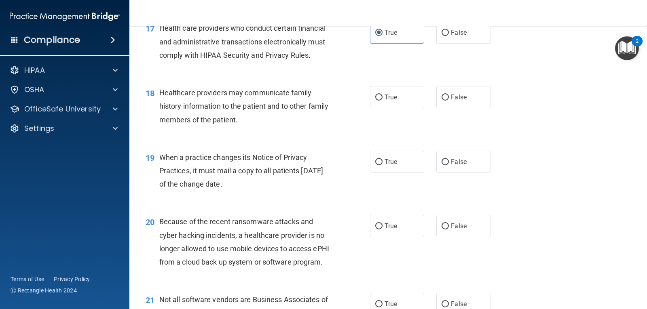
scroll to position [1172, 0]
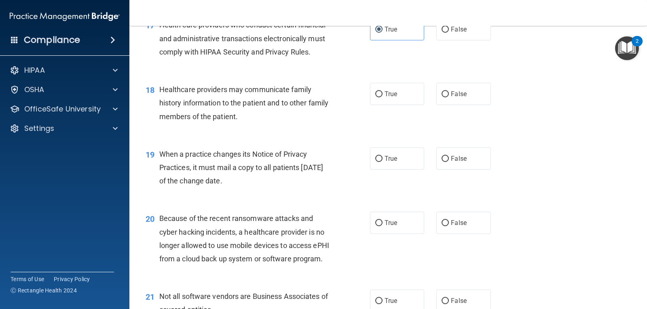
drag, startPoint x: 451, startPoint y: 106, endPoint x: 420, endPoint y: 120, distance: 34.2
click at [451, 98] on span "False" at bounding box center [459, 94] width 16 height 8
click at [449, 97] on input "False" at bounding box center [444, 94] width 7 height 6
radio input "true"
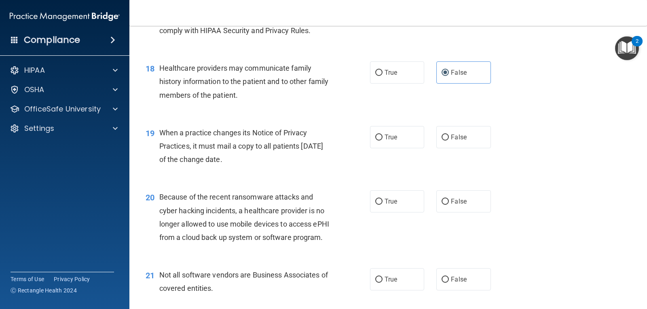
scroll to position [1253, 0]
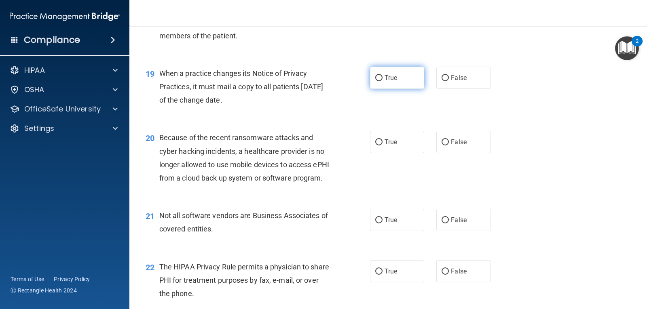
click at [384, 82] on span "True" at bounding box center [390, 78] width 13 height 8
click at [382, 81] on input "True" at bounding box center [378, 78] width 7 height 6
radio input "true"
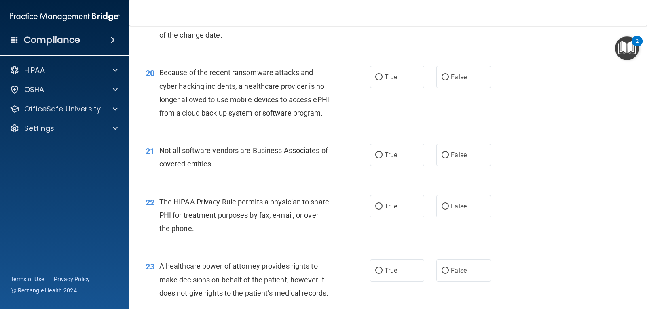
scroll to position [1334, 0]
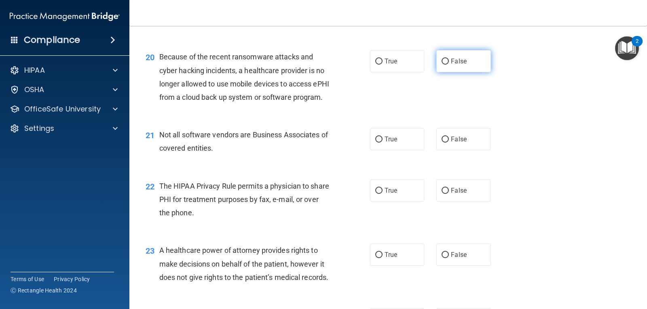
click at [442, 65] on input "False" at bounding box center [444, 62] width 7 height 6
radio input "true"
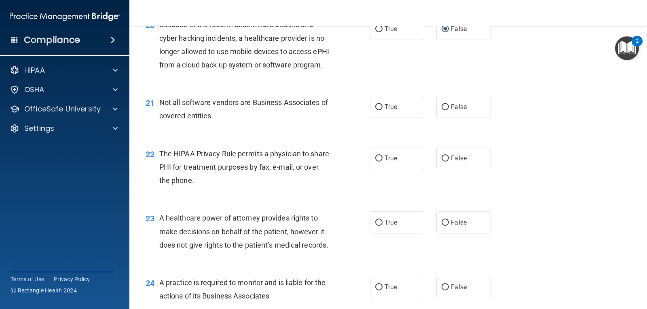
scroll to position [1414, 0]
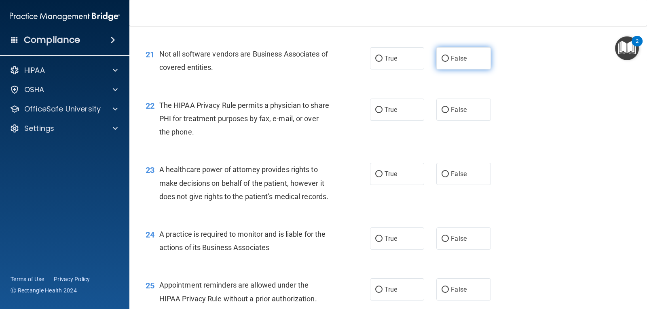
click at [451, 62] on span "False" at bounding box center [459, 59] width 16 height 8
click at [448, 62] on input "False" at bounding box center [444, 59] width 7 height 6
radio input "true"
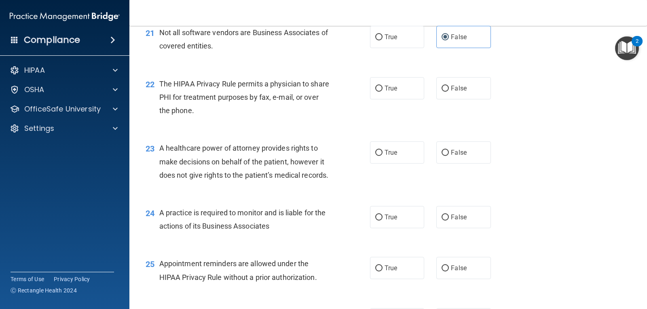
scroll to position [1455, 0]
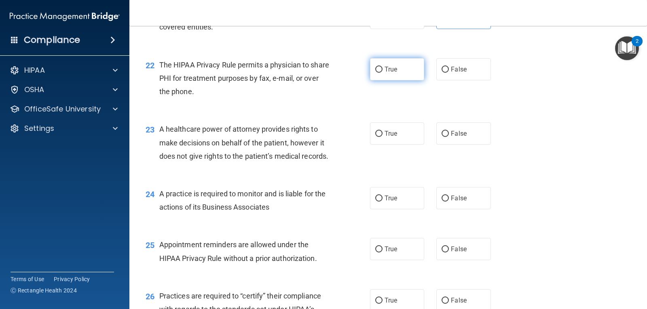
click at [379, 80] on label "True" at bounding box center [397, 69] width 54 height 22
click at [379, 73] on input "True" at bounding box center [378, 70] width 7 height 6
radio input "true"
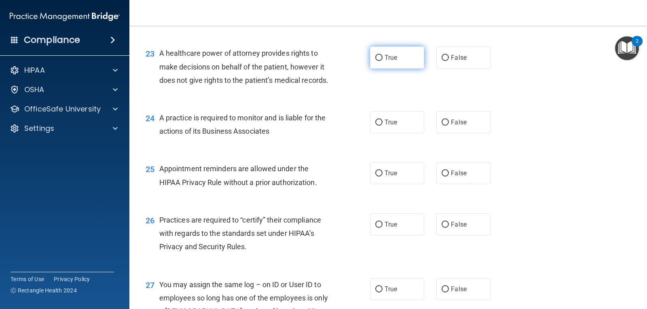
scroll to position [1536, 0]
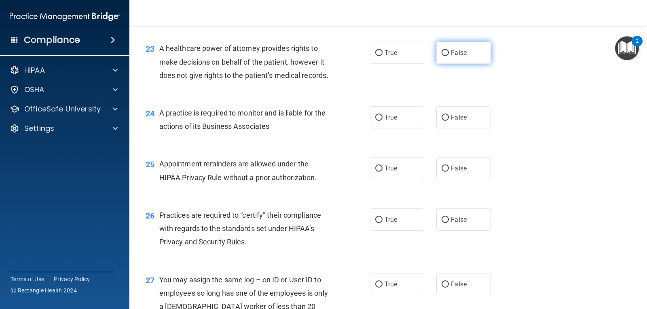
click at [462, 57] on span "False" at bounding box center [459, 53] width 16 height 8
click at [449, 56] on input "False" at bounding box center [444, 53] width 7 height 6
radio input "true"
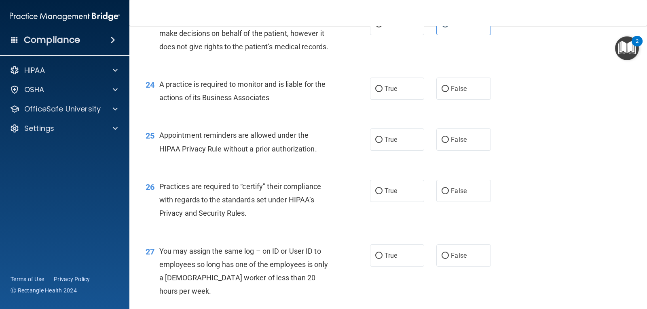
scroll to position [1616, 0]
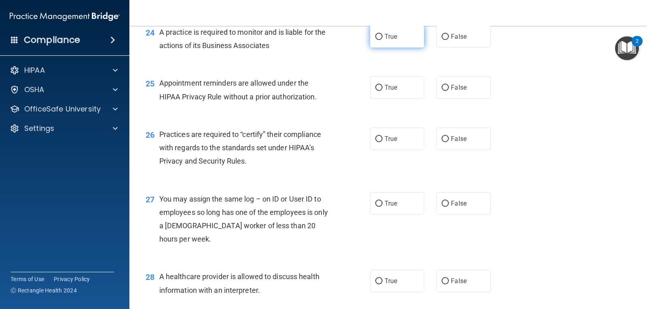
click at [390, 40] on span "True" at bounding box center [390, 37] width 13 height 8
click at [382, 40] on input "True" at bounding box center [378, 37] width 7 height 6
radio input "true"
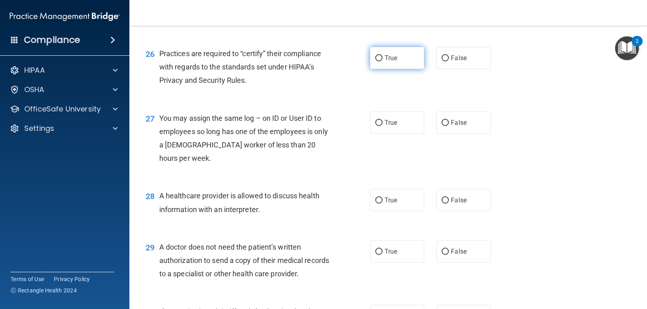
scroll to position [1657, 0]
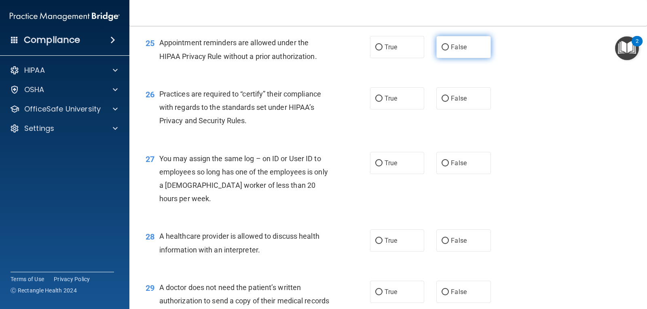
click at [441, 51] on input "False" at bounding box center [444, 47] width 7 height 6
radio input "true"
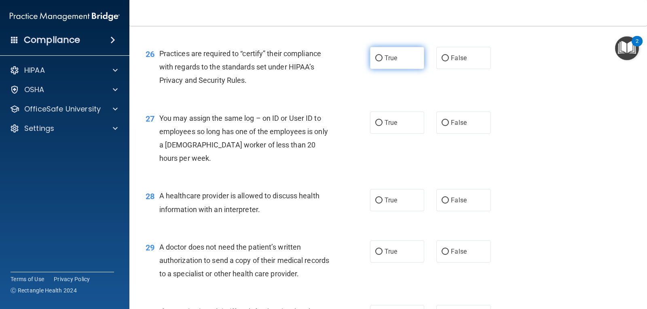
click at [385, 62] on span "True" at bounding box center [390, 58] width 13 height 8
click at [382, 61] on input "True" at bounding box center [378, 58] width 7 height 6
radio input "true"
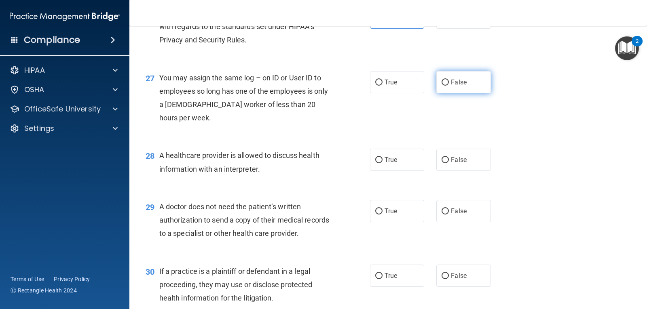
click at [453, 86] on span "False" at bounding box center [459, 82] width 16 height 8
click at [449, 86] on input "False" at bounding box center [444, 83] width 7 height 6
radio input "true"
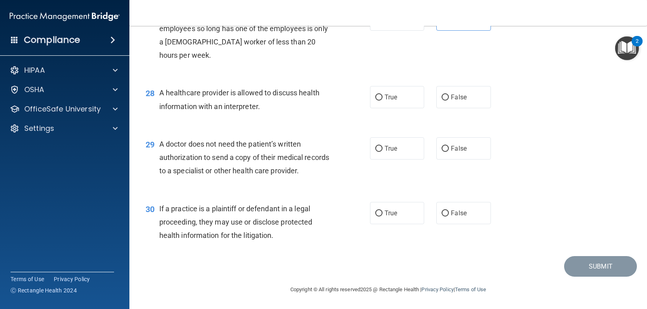
scroll to position [1818, 0]
click at [385, 108] on label "True" at bounding box center [397, 97] width 54 height 22
click at [382, 101] on input "True" at bounding box center [378, 98] width 7 height 6
radio input "true"
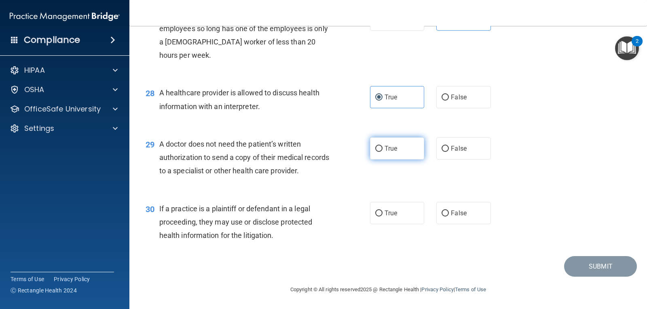
click at [406, 149] on label "True" at bounding box center [397, 148] width 54 height 22
click at [382, 149] on input "True" at bounding box center [378, 149] width 7 height 6
radio input "true"
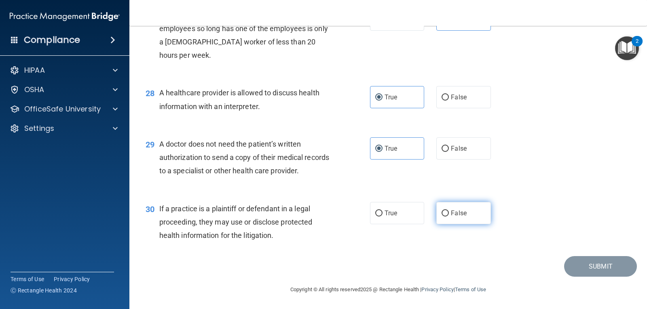
click at [441, 215] on input "False" at bounding box center [444, 214] width 7 height 6
radio input "true"
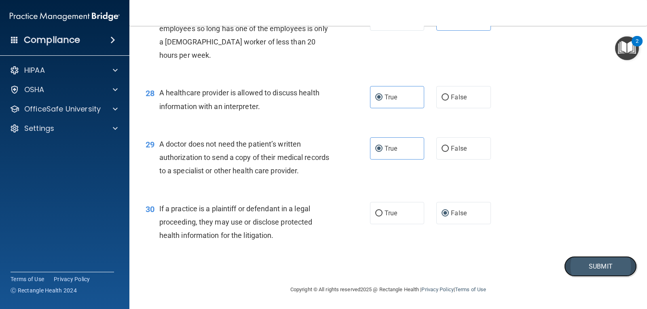
click at [585, 269] on button "Submit" at bounding box center [600, 266] width 73 height 21
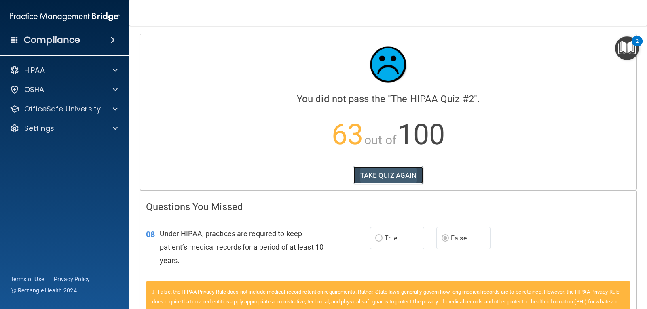
click at [411, 176] on button "TAKE QUIZ AGAIN" at bounding box center [388, 175] width 70 height 18
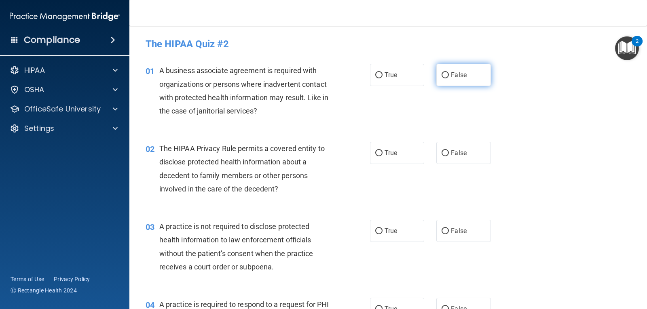
click at [449, 80] on label "False" at bounding box center [463, 75] width 54 height 22
click at [449, 78] on input "False" at bounding box center [444, 75] width 7 height 6
radio input "true"
click at [386, 154] on span "True" at bounding box center [390, 153] width 13 height 8
click at [382, 154] on input "True" at bounding box center [378, 153] width 7 height 6
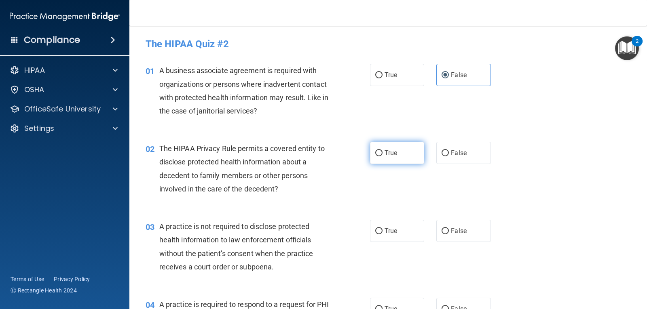
radio input "true"
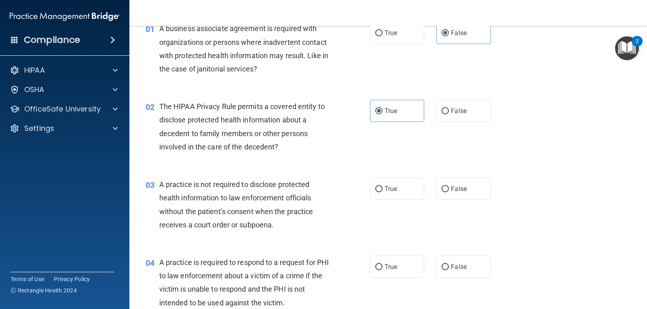
scroll to position [81, 0]
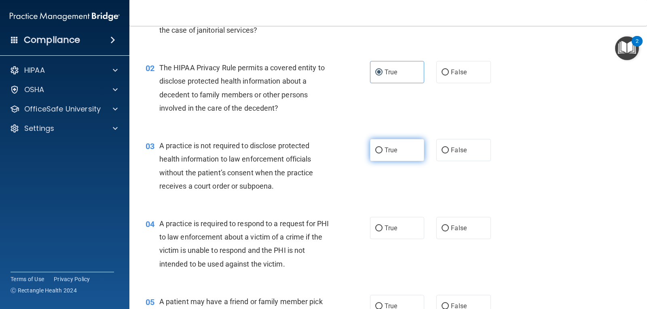
click at [385, 161] on label "True" at bounding box center [397, 150] width 54 height 22
click at [382, 154] on input "True" at bounding box center [378, 150] width 7 height 6
radio input "true"
click at [455, 154] on label "False" at bounding box center [463, 150] width 54 height 22
click at [449, 154] on input "False" at bounding box center [444, 150] width 7 height 6
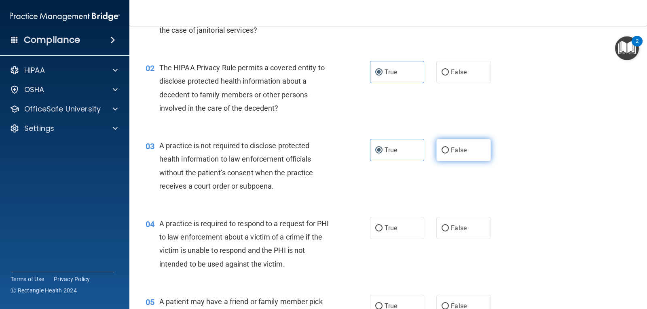
radio input "true"
radio input "false"
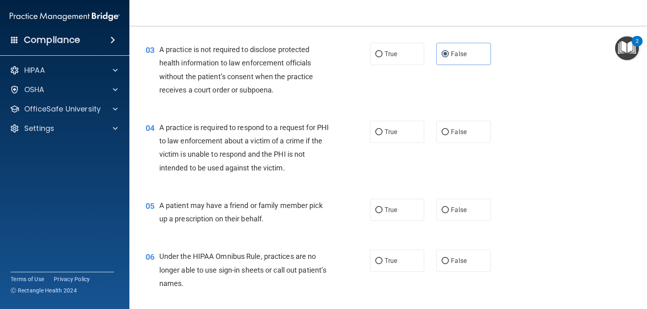
scroll to position [202, 0]
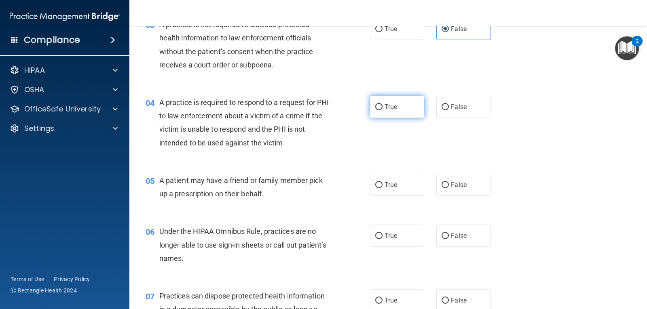
click at [375, 110] on input "True" at bounding box center [378, 107] width 7 height 6
radio input "true"
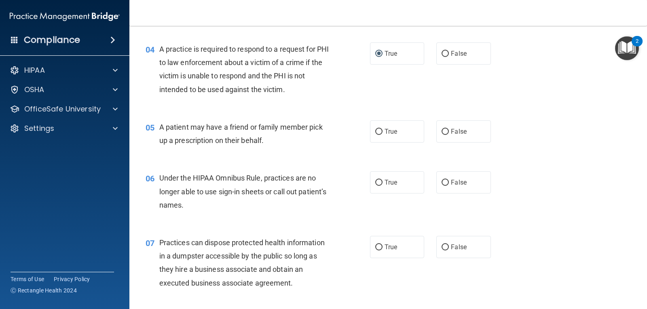
scroll to position [283, 0]
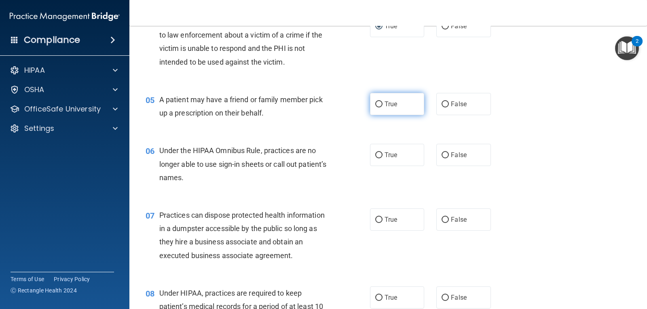
click at [376, 105] on input "True" at bounding box center [378, 104] width 7 height 6
radio input "true"
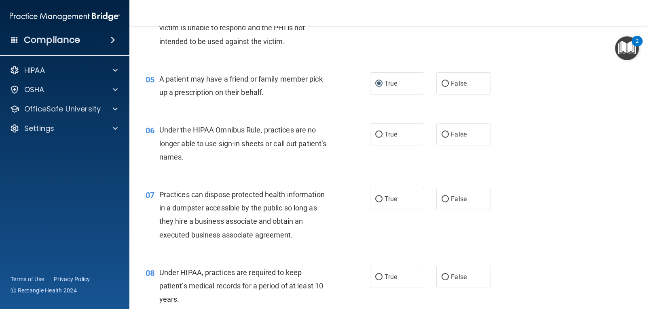
scroll to position [323, 0]
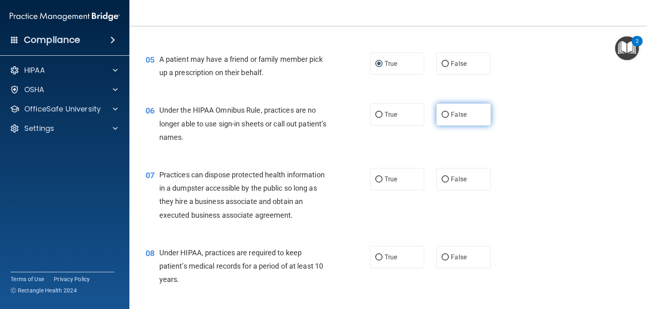
click at [441, 116] on input "False" at bounding box center [444, 115] width 7 height 6
radio input "true"
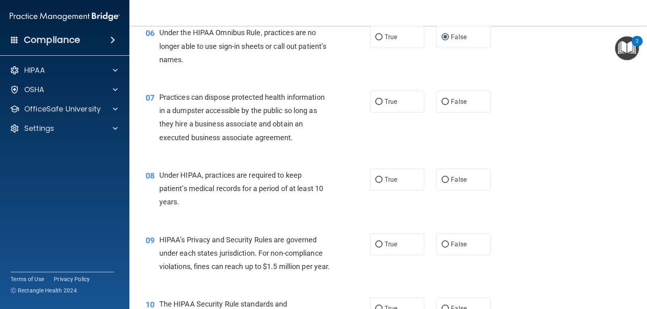
scroll to position [404, 0]
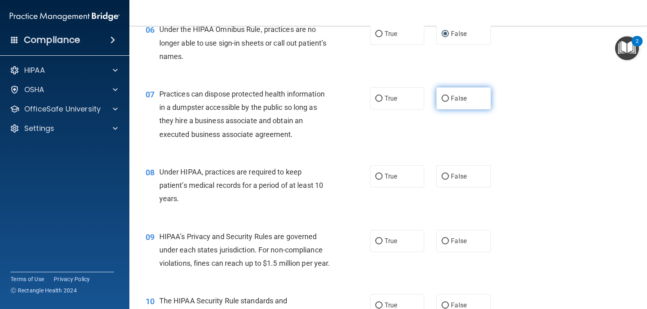
click at [446, 102] on label "False" at bounding box center [463, 98] width 54 height 22
click at [446, 102] on input "False" at bounding box center [444, 99] width 7 height 6
radio input "true"
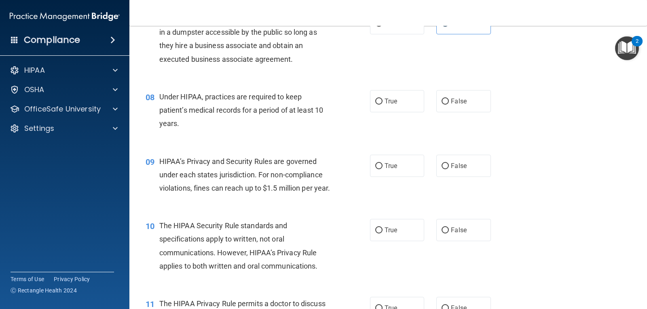
scroll to position [485, 0]
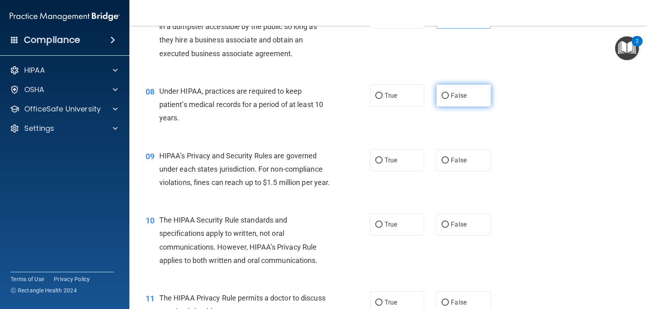
click at [451, 94] on span "False" at bounding box center [459, 96] width 16 height 8
click at [449, 94] on input "False" at bounding box center [444, 96] width 7 height 6
radio input "true"
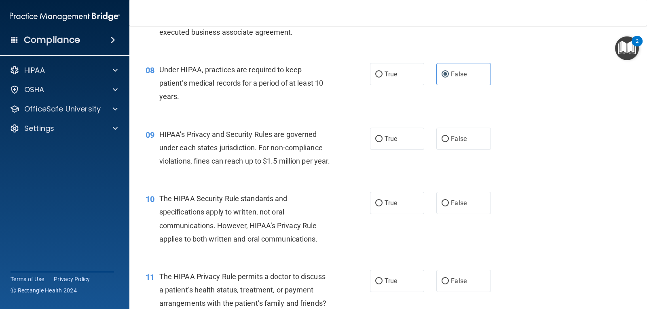
scroll to position [566, 0]
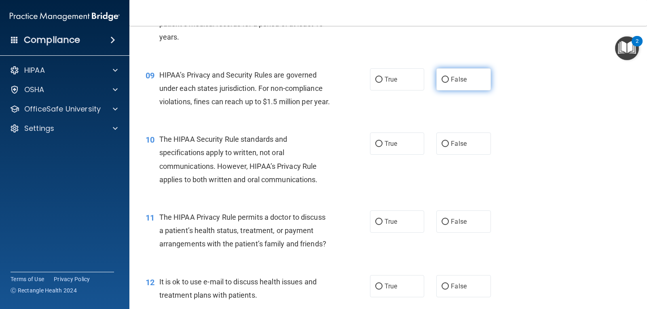
click at [445, 83] on label "False" at bounding box center [463, 79] width 54 height 22
click at [445, 83] on input "False" at bounding box center [444, 80] width 7 height 6
radio input "true"
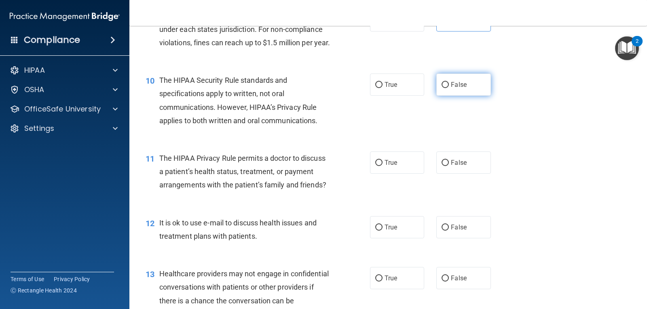
scroll to position [647, 0]
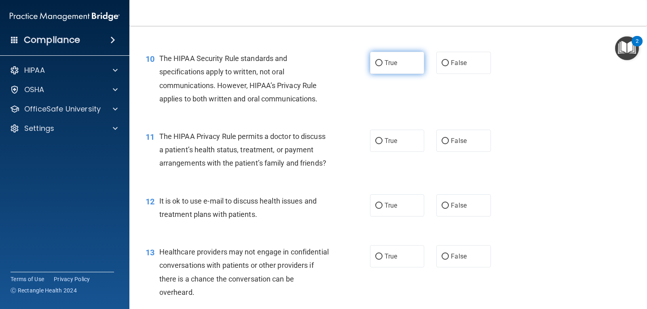
click at [382, 74] on label "True" at bounding box center [397, 63] width 54 height 22
click at [382, 66] on input "True" at bounding box center [378, 63] width 7 height 6
radio input "true"
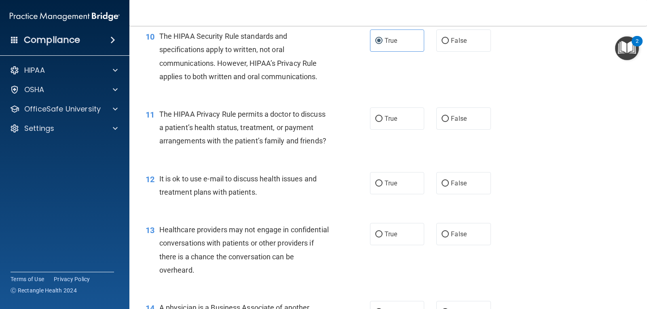
scroll to position [687, 0]
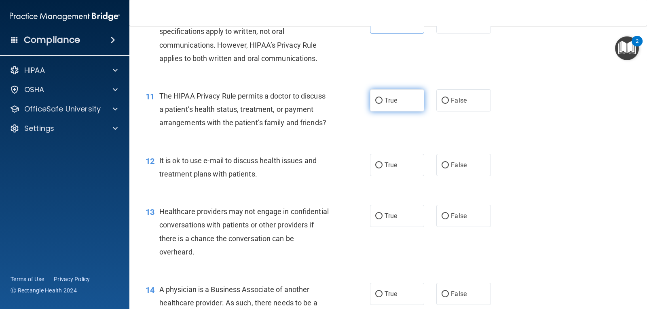
click at [384, 104] on span "True" at bounding box center [390, 101] width 13 height 8
click at [382, 104] on input "True" at bounding box center [378, 101] width 7 height 6
radio input "true"
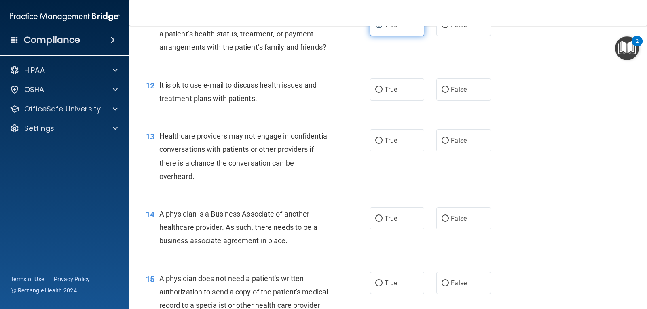
scroll to position [768, 0]
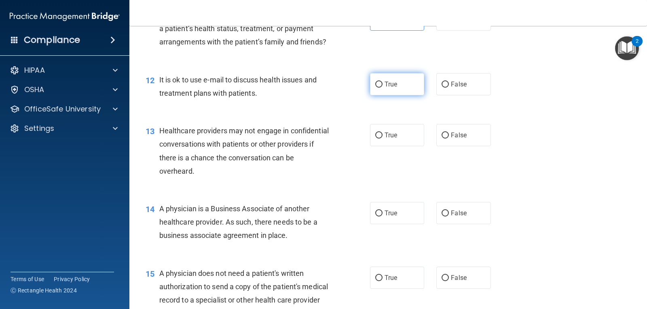
click at [384, 88] on span "True" at bounding box center [390, 84] width 13 height 8
click at [381, 88] on input "True" at bounding box center [378, 85] width 7 height 6
radio input "true"
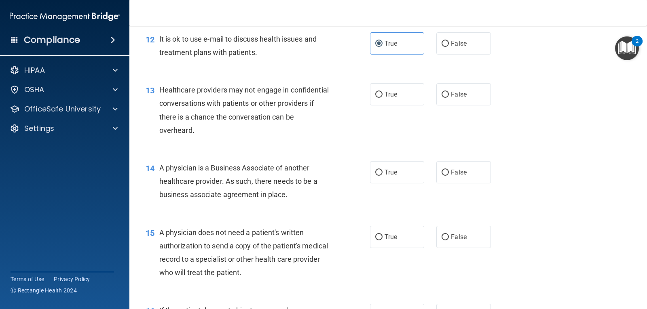
scroll to position [808, 0]
click at [381, 106] on label "True" at bounding box center [397, 95] width 54 height 22
click at [381, 98] on input "True" at bounding box center [378, 95] width 7 height 6
radio input "true"
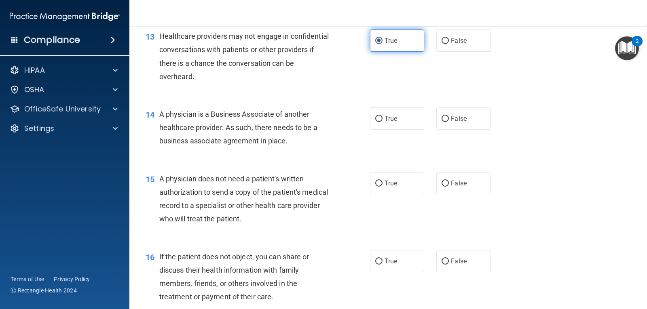
scroll to position [889, 0]
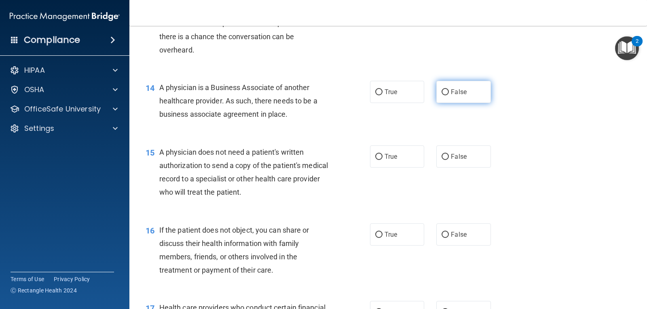
click at [445, 103] on label "False" at bounding box center [463, 92] width 54 height 22
click at [445, 95] on input "False" at bounding box center [444, 92] width 7 height 6
radio input "true"
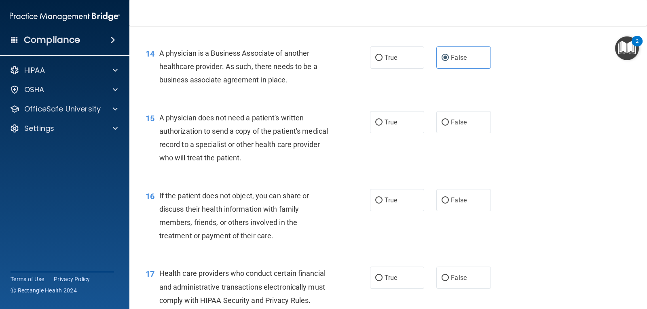
scroll to position [970, 0]
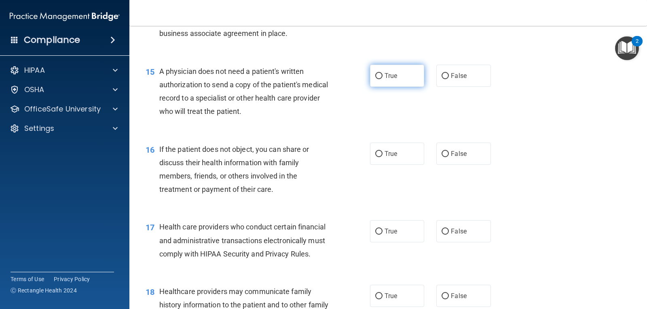
click at [378, 79] on input "True" at bounding box center [378, 76] width 7 height 6
radio input "true"
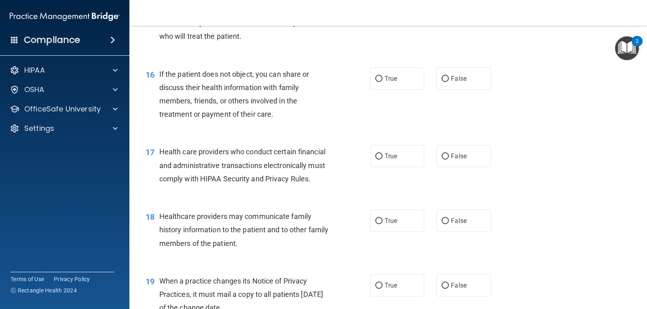
scroll to position [1051, 0]
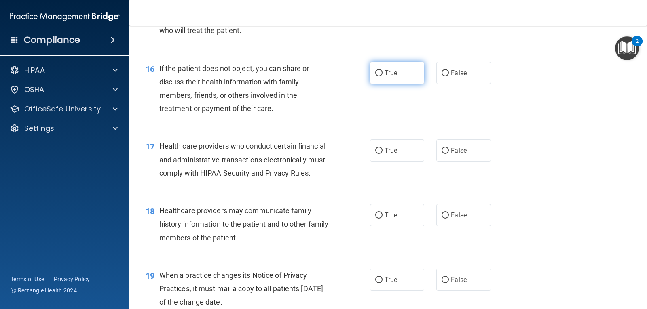
click at [384, 77] on span "True" at bounding box center [390, 73] width 13 height 8
click at [382, 76] on input "True" at bounding box center [378, 73] width 7 height 6
radio input "true"
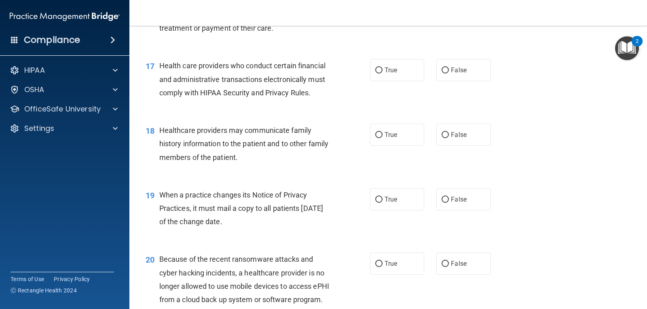
scroll to position [1131, 0]
click at [384, 74] on span "True" at bounding box center [390, 70] width 13 height 8
click at [382, 73] on input "True" at bounding box center [378, 70] width 7 height 6
radio input "true"
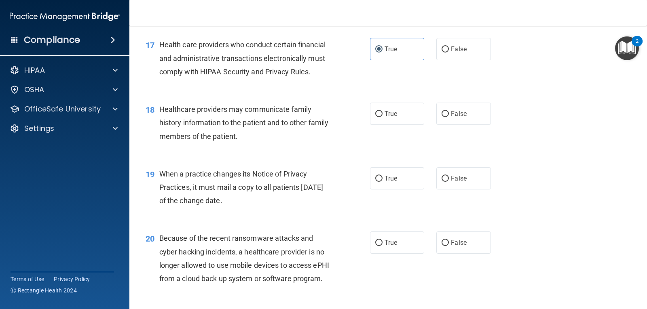
scroll to position [1172, 0]
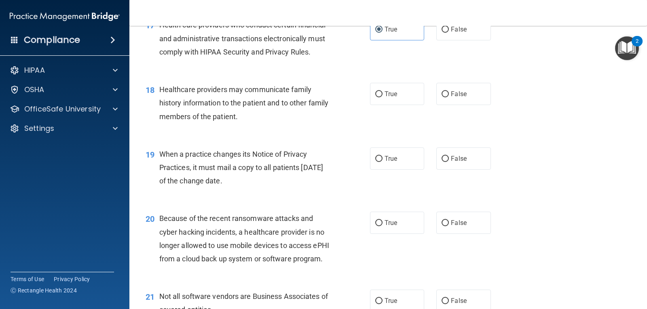
click at [384, 98] on span "True" at bounding box center [390, 94] width 13 height 8
click at [382, 97] on input "True" at bounding box center [378, 94] width 7 height 6
radio input "true"
click at [447, 105] on label "False" at bounding box center [463, 94] width 54 height 22
click at [447, 97] on input "False" at bounding box center [444, 94] width 7 height 6
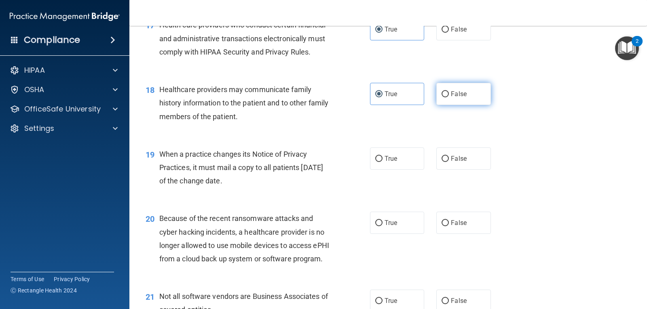
radio input "true"
radio input "false"
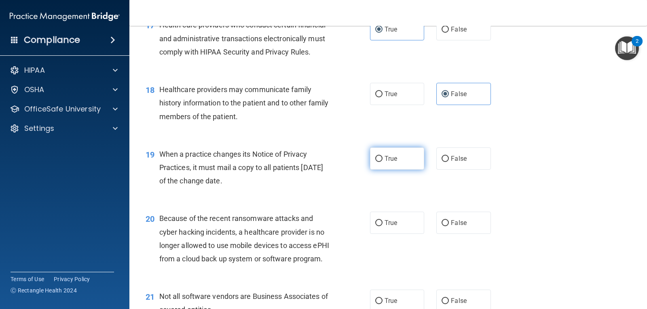
click at [379, 162] on input "True" at bounding box center [378, 159] width 7 height 6
radio input "true"
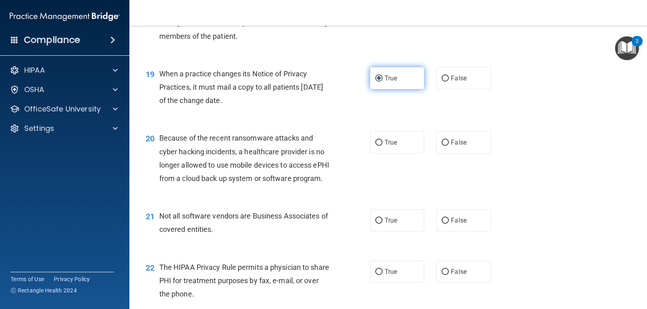
scroll to position [1253, 0]
click at [446, 153] on label "False" at bounding box center [463, 142] width 54 height 22
click at [446, 145] on input "False" at bounding box center [444, 142] width 7 height 6
radio input "true"
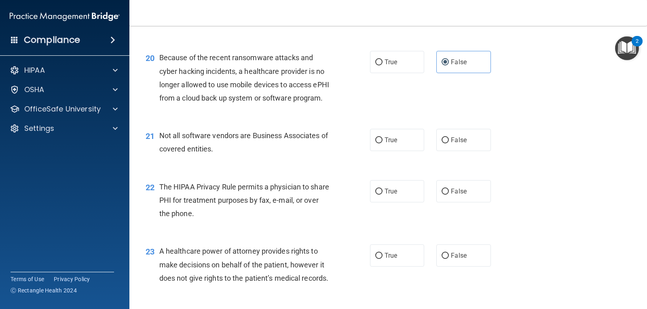
scroll to position [1334, 0]
click at [370, 150] on label "True" at bounding box center [397, 139] width 54 height 22
click at [375, 143] on input "True" at bounding box center [378, 140] width 7 height 6
radio input "true"
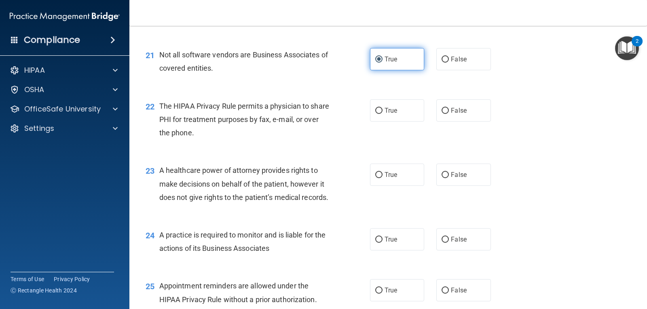
scroll to position [1414, 0]
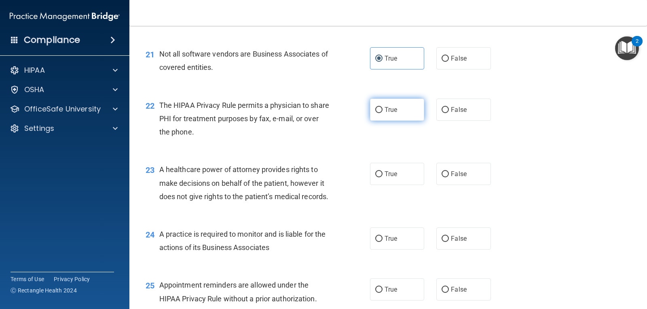
click at [378, 113] on input "True" at bounding box center [378, 110] width 7 height 6
radio input "true"
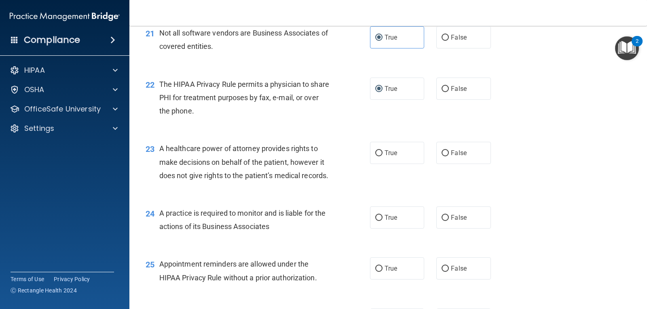
scroll to position [1495, 0]
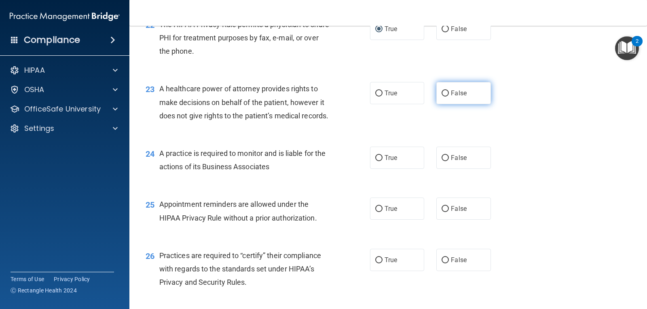
drag, startPoint x: 454, startPoint y: 118, endPoint x: 451, endPoint y: 123, distance: 5.8
click at [453, 97] on span "False" at bounding box center [459, 93] width 16 height 8
click at [449, 97] on input "False" at bounding box center [444, 94] width 7 height 6
radio input "true"
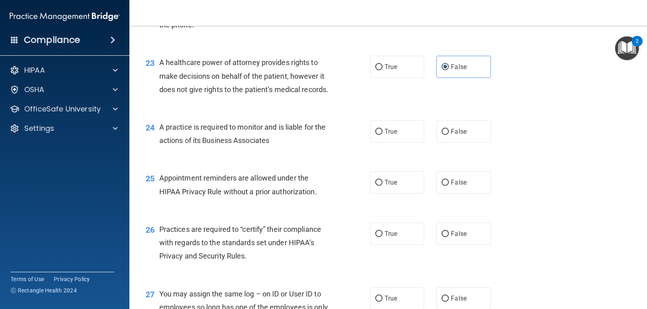
scroll to position [1536, 0]
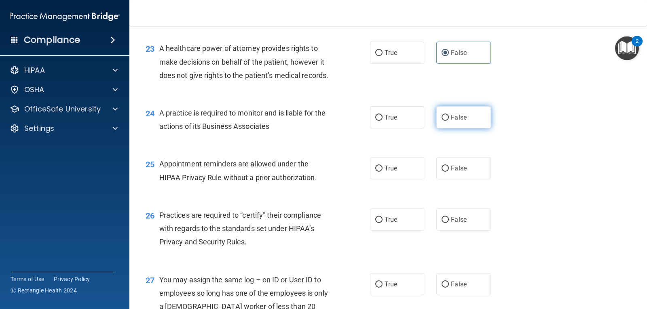
click at [441, 121] on input "False" at bounding box center [444, 118] width 7 height 6
radio input "true"
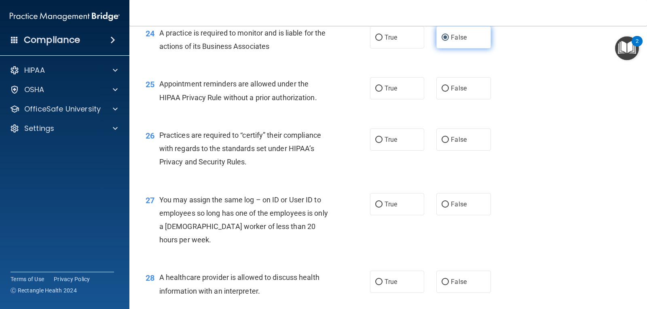
scroll to position [1616, 0]
click at [380, 99] on label "True" at bounding box center [397, 87] width 54 height 22
click at [380, 91] on input "True" at bounding box center [378, 88] width 7 height 6
radio input "true"
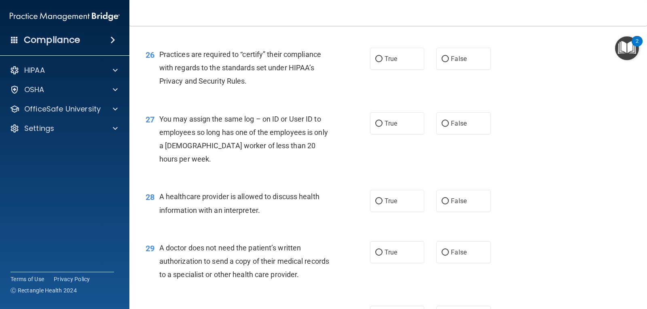
scroll to position [1697, 0]
click at [453, 62] on span "False" at bounding box center [459, 58] width 16 height 8
click at [449, 61] on input "False" at bounding box center [444, 58] width 7 height 6
radio input "true"
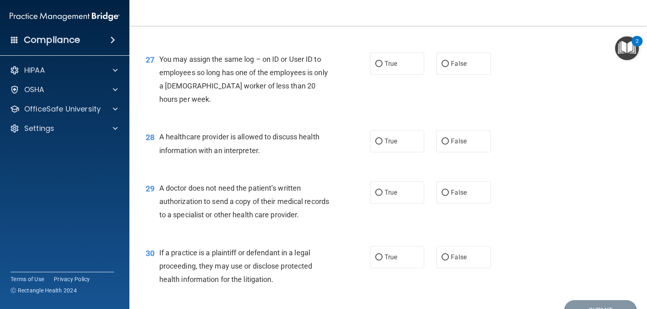
scroll to position [1778, 0]
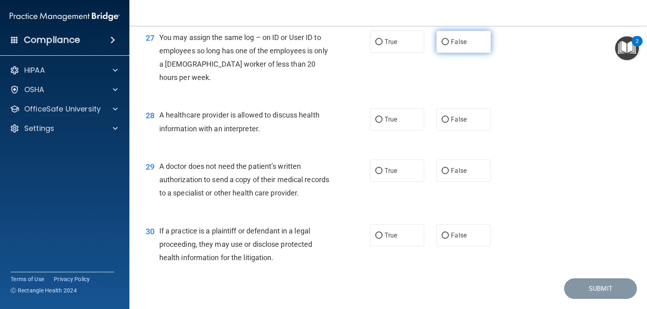
drag, startPoint x: 451, startPoint y: 81, endPoint x: 449, endPoint y: 86, distance: 5.4
click at [451, 46] on span "False" at bounding box center [459, 42] width 16 height 8
click at [449, 45] on input "False" at bounding box center [444, 42] width 7 height 6
radio input "true"
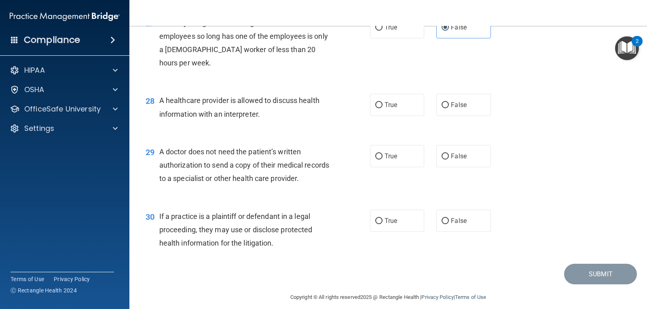
scroll to position [1818, 0]
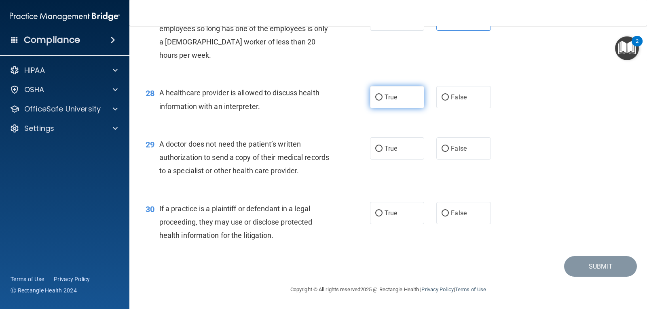
click at [385, 108] on label "True" at bounding box center [397, 97] width 54 height 22
click at [382, 101] on input "True" at bounding box center [378, 98] width 7 height 6
radio input "true"
click at [388, 148] on span "True" at bounding box center [390, 149] width 13 height 8
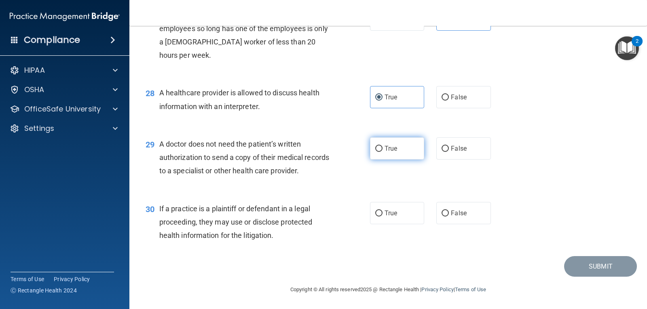
click at [382, 148] on input "True" at bounding box center [378, 149] width 7 height 6
radio input "true"
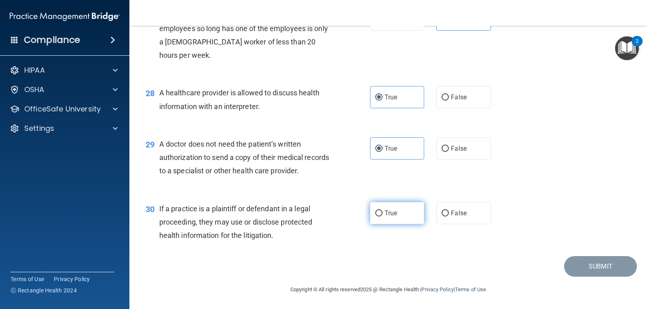
click at [378, 216] on input "True" at bounding box center [378, 214] width 7 height 6
radio input "true"
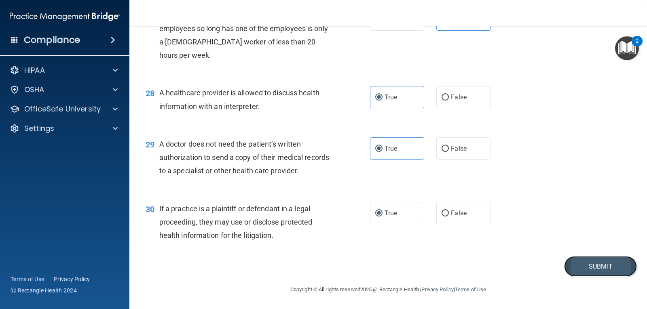
click at [577, 264] on button "Submit" at bounding box center [600, 266] width 73 height 21
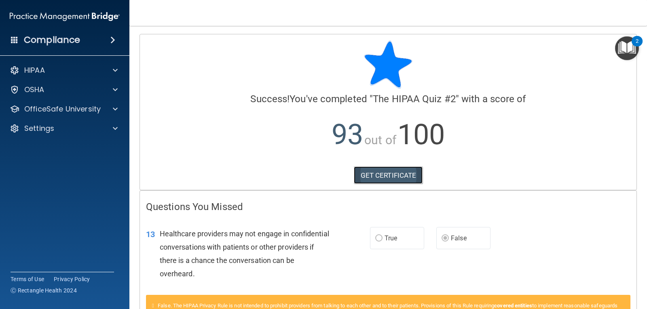
click at [415, 177] on link "GET CERTIFICATE" at bounding box center [388, 175] width 69 height 18
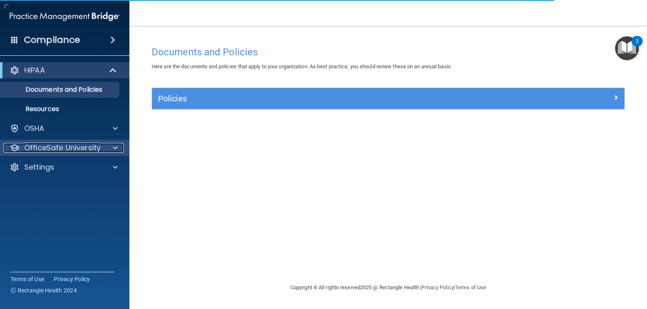
click at [58, 147] on p "OfficeSafe University" at bounding box center [62, 148] width 76 height 10
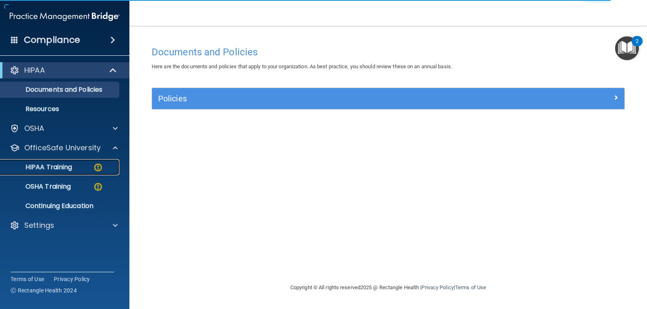
click at [66, 169] on p "HIPAA Training" at bounding box center [38, 167] width 67 height 8
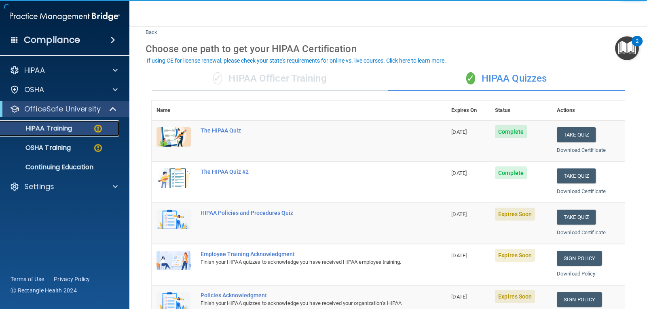
scroll to position [81, 0]
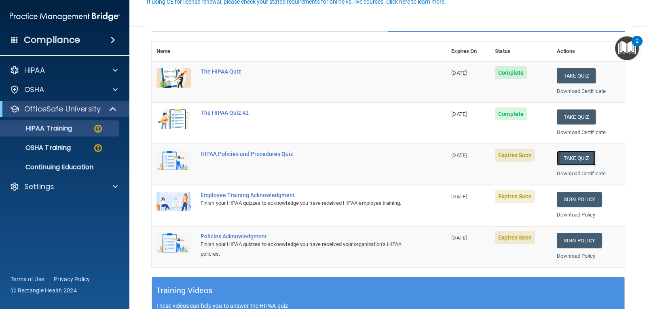
click at [577, 158] on button "Take Quiz" at bounding box center [575, 158] width 39 height 15
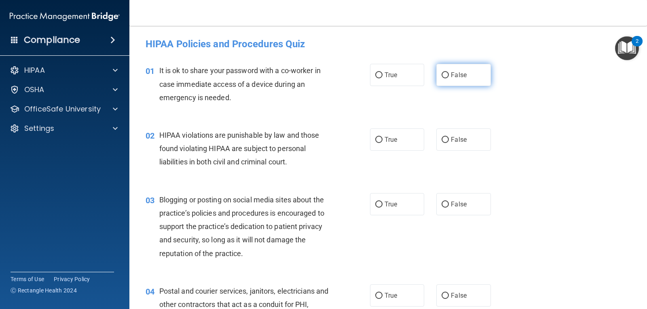
click at [444, 77] on input "False" at bounding box center [444, 75] width 7 height 6
radio input "true"
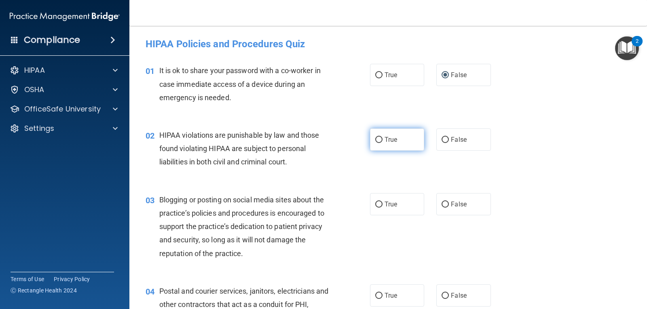
click at [384, 139] on span "True" at bounding box center [390, 140] width 13 height 8
click at [382, 139] on input "True" at bounding box center [378, 140] width 7 height 6
radio input "true"
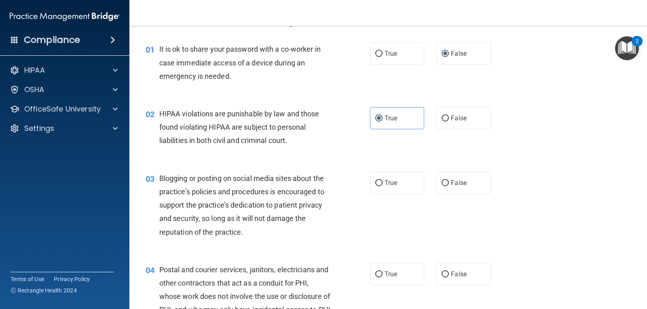
scroll to position [81, 0]
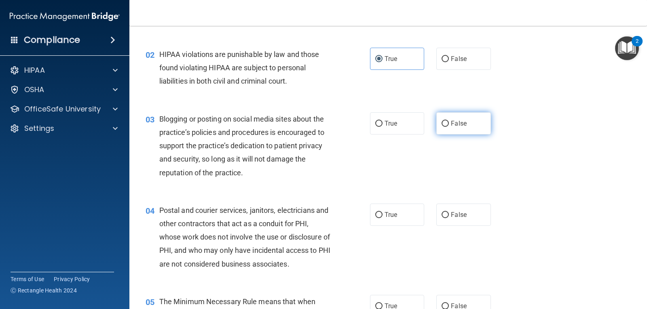
click at [451, 124] on span "False" at bounding box center [459, 124] width 16 height 8
click at [449, 124] on input "False" at bounding box center [444, 124] width 7 height 6
radio input "true"
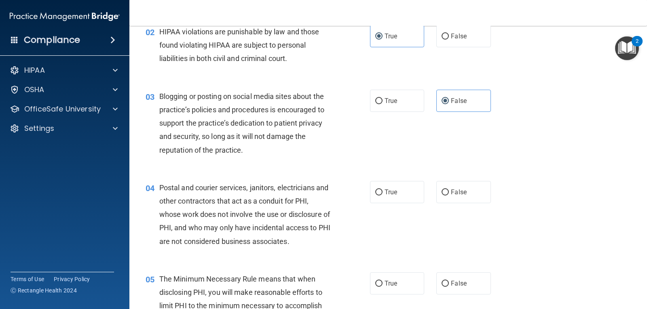
scroll to position [162, 0]
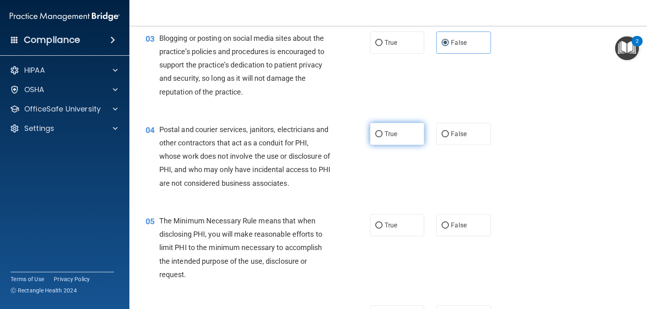
drag, startPoint x: 402, startPoint y: 134, endPoint x: 402, endPoint y: 139, distance: 4.8
click at [402, 135] on label "True" at bounding box center [397, 134] width 54 height 22
click at [382, 135] on input "True" at bounding box center [378, 134] width 7 height 6
radio input "true"
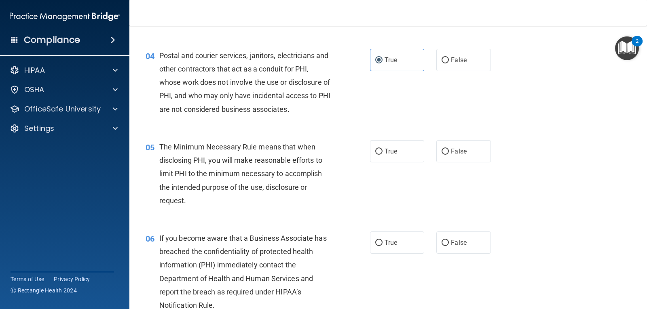
scroll to position [242, 0]
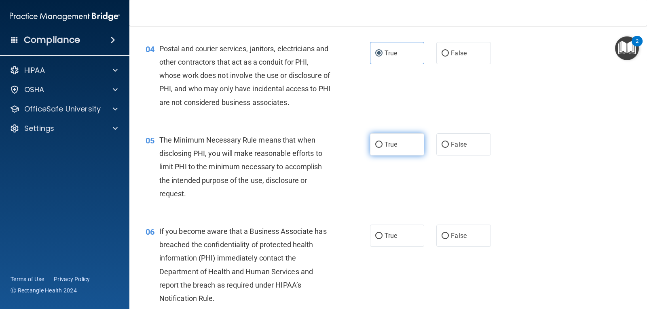
click at [380, 148] on label "True" at bounding box center [397, 144] width 54 height 22
click at [380, 148] on input "True" at bounding box center [378, 145] width 7 height 6
radio input "true"
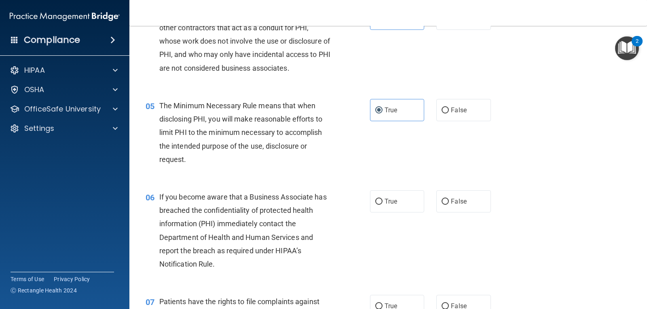
scroll to position [323, 0]
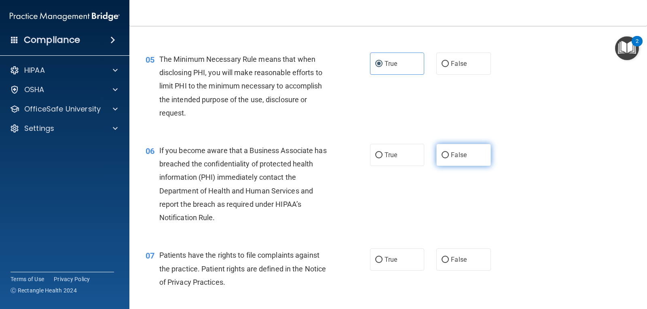
click at [457, 156] on span "False" at bounding box center [459, 155] width 16 height 8
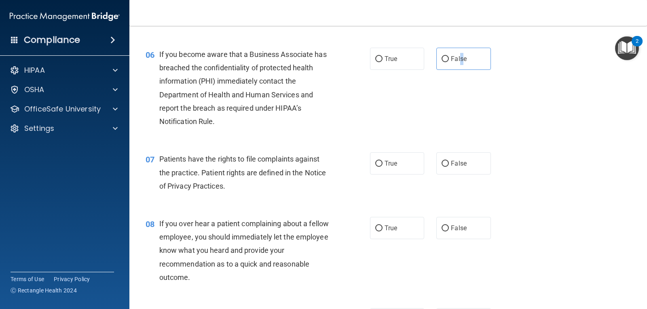
scroll to position [445, 0]
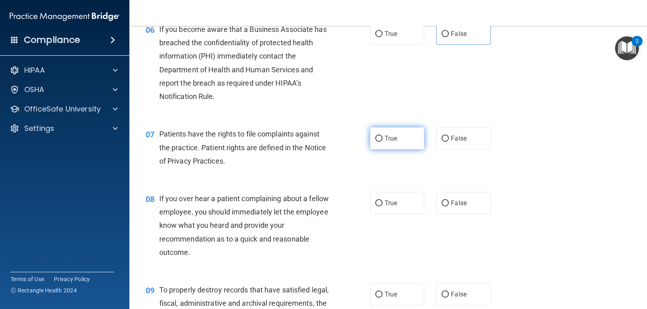
click at [384, 139] on span "True" at bounding box center [390, 139] width 13 height 8
click at [382, 139] on input "True" at bounding box center [378, 139] width 7 height 6
radio input "true"
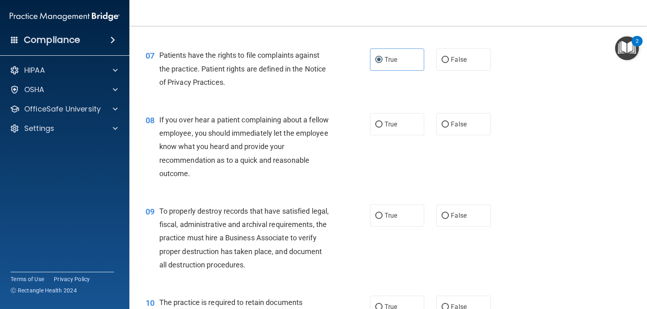
scroll to position [525, 0]
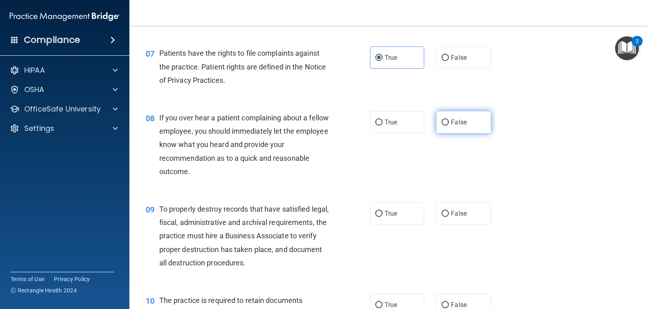
click at [443, 128] on label "False" at bounding box center [463, 122] width 54 height 22
click at [443, 126] on input "False" at bounding box center [444, 123] width 7 height 6
radio input "true"
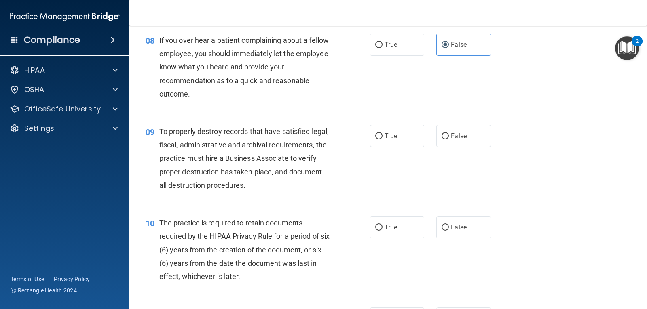
scroll to position [606, 0]
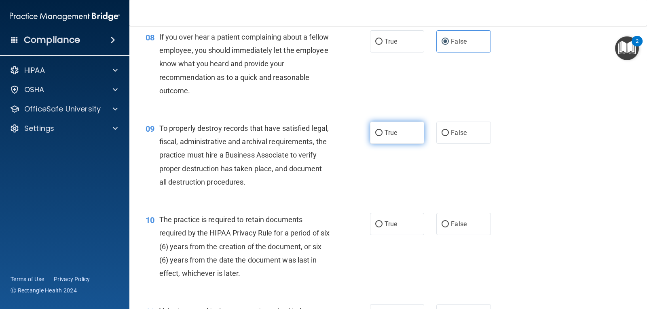
click at [381, 131] on label "True" at bounding box center [397, 133] width 54 height 22
click at [381, 131] on input "True" at bounding box center [378, 133] width 7 height 6
radio input "true"
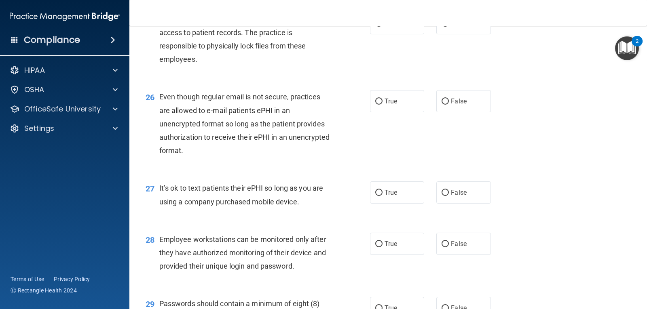
scroll to position [1980, 0]
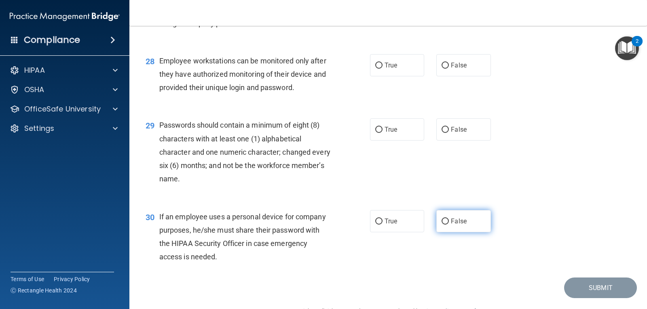
click at [441, 225] on input "False" at bounding box center [444, 222] width 7 height 6
radio input "true"
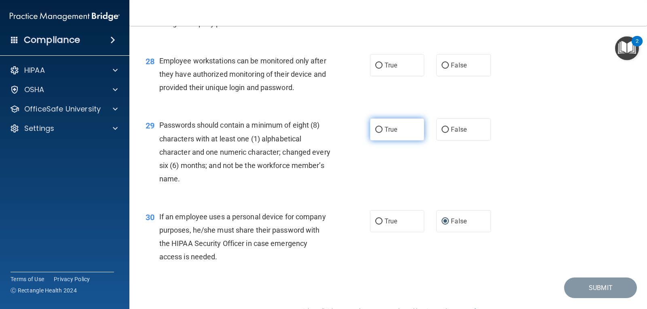
click at [386, 133] on span "True" at bounding box center [390, 130] width 13 height 8
click at [382, 133] on input "True" at bounding box center [378, 130] width 7 height 6
radio input "true"
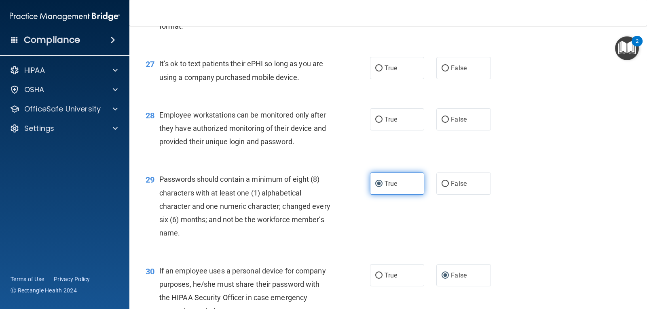
scroll to position [1899, 0]
